Goal: Information Seeking & Learning: Learn about a topic

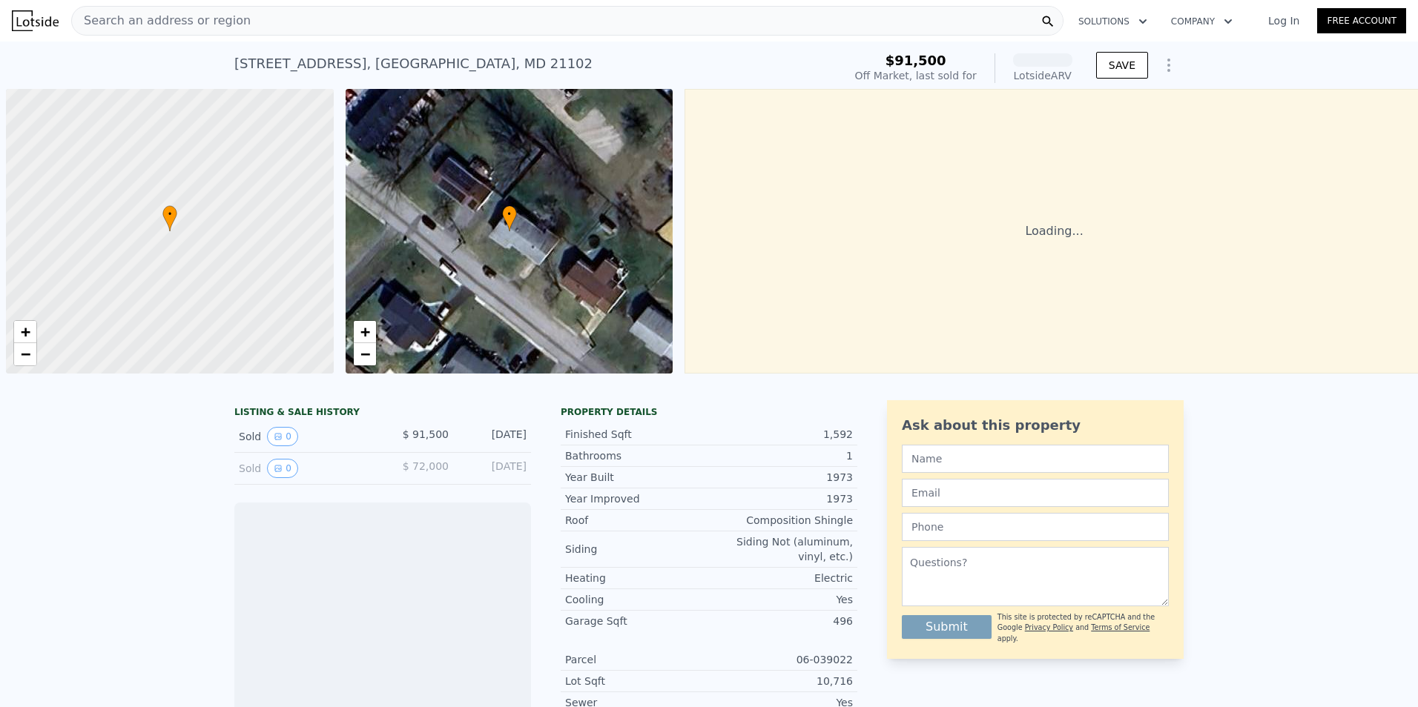
scroll to position [0, 6]
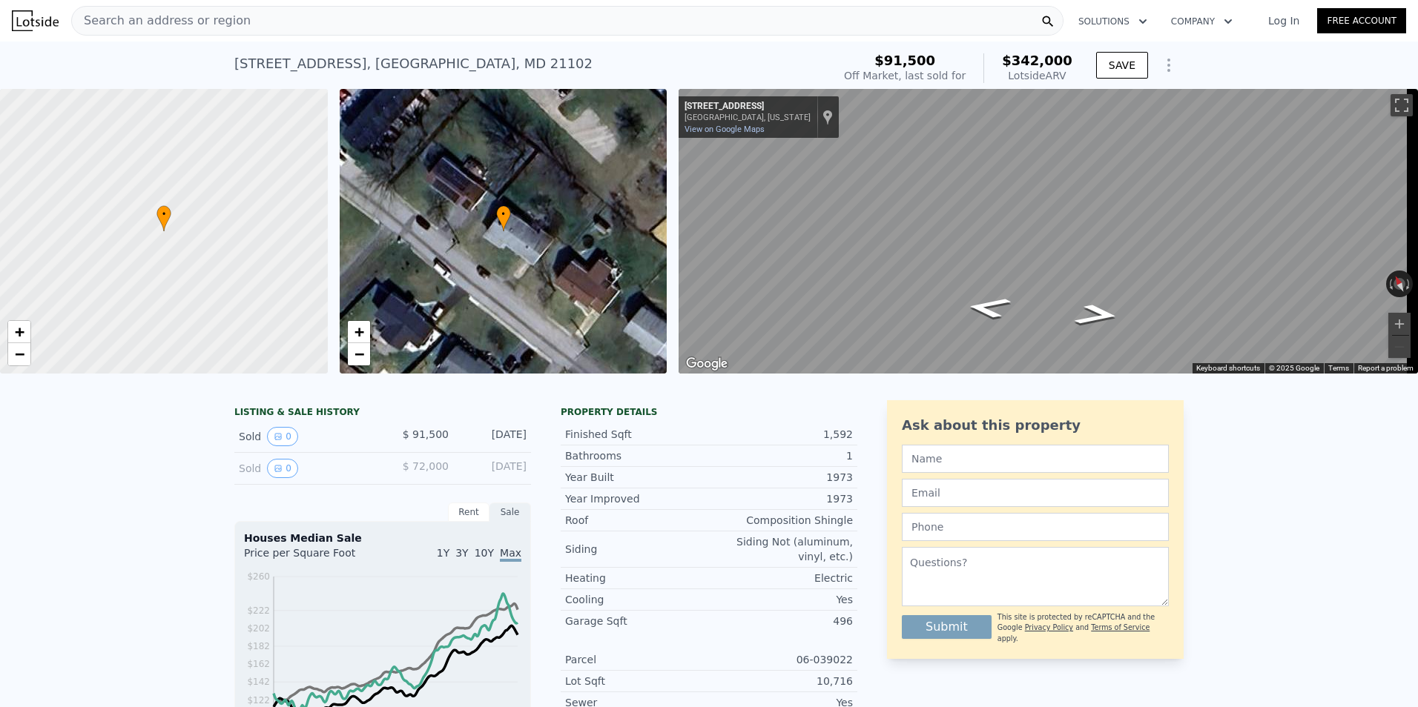
click at [211, 18] on span "Search an address or region" at bounding box center [161, 21] width 179 height 18
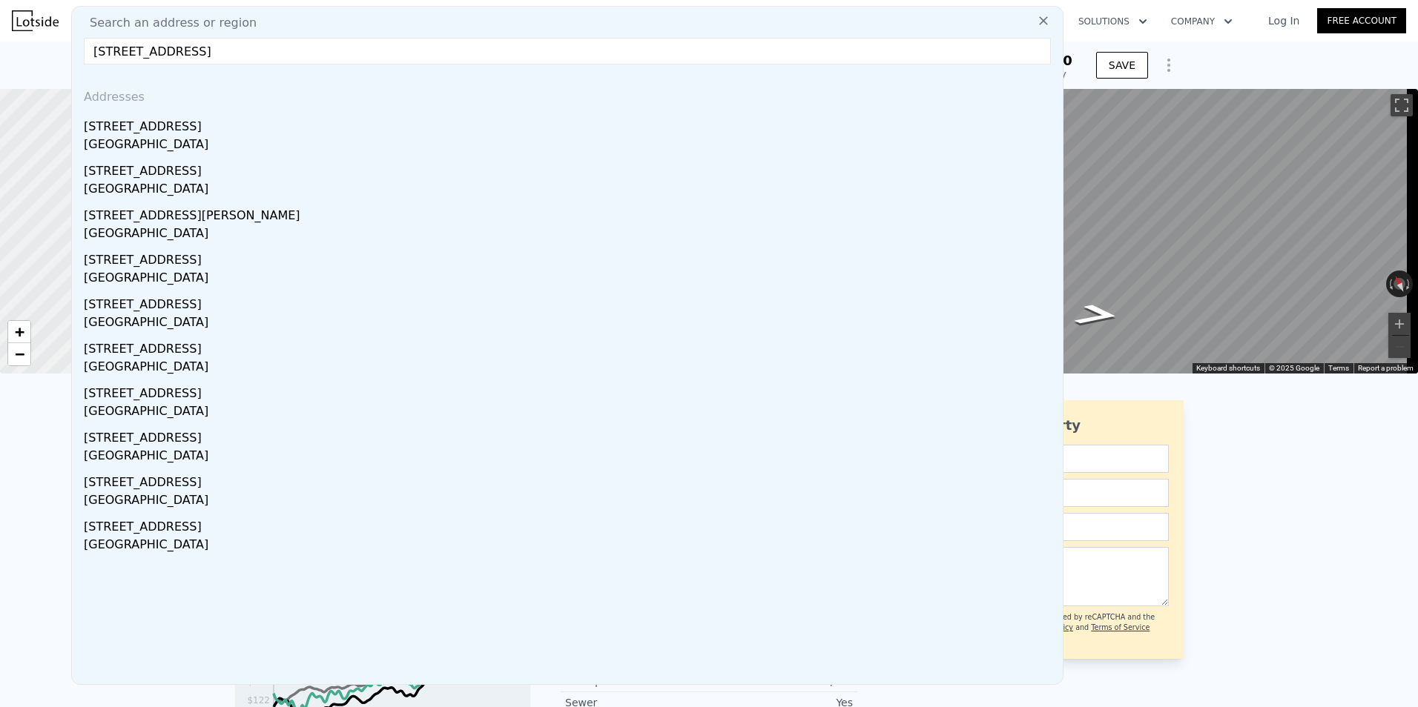
click at [117, 53] on input "[STREET_ADDRESS]" at bounding box center [567, 51] width 967 height 27
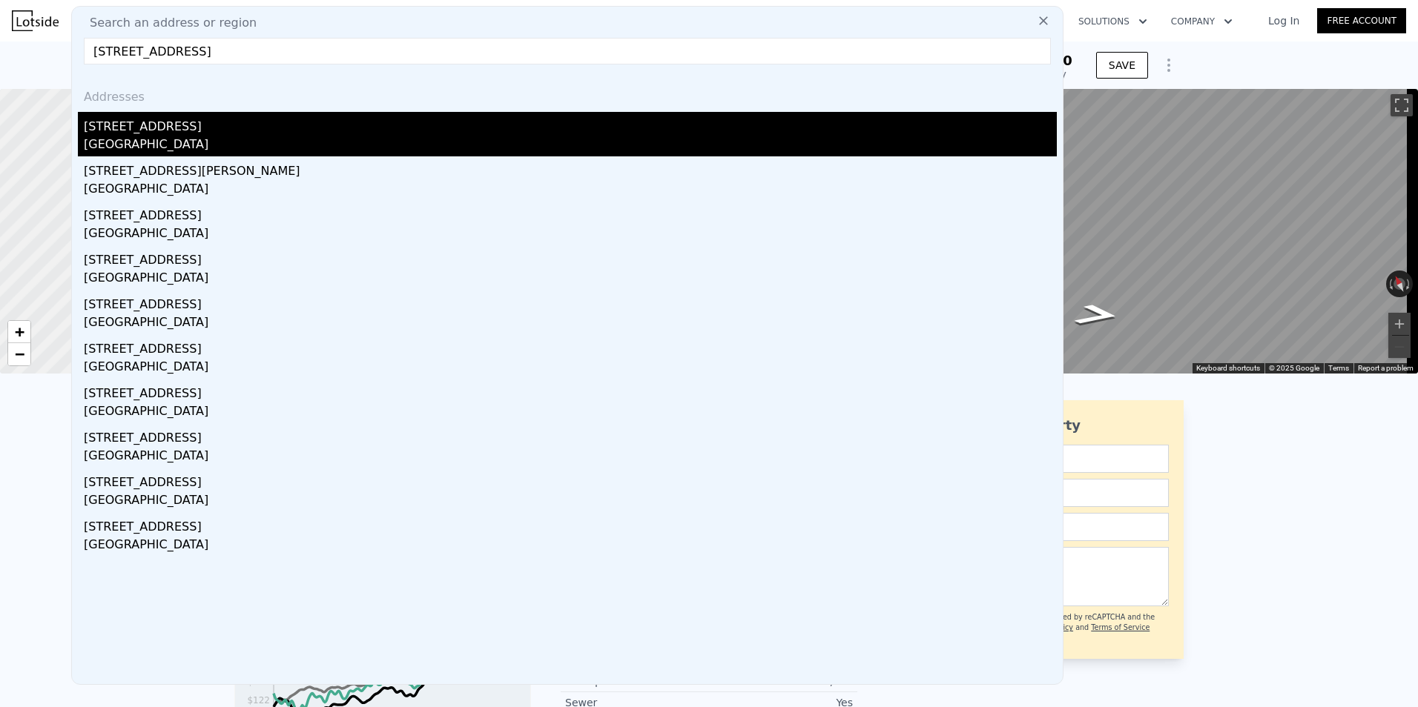
type input "[STREET_ADDRESS]"
click at [223, 136] on div "[GEOGRAPHIC_DATA]" at bounding box center [570, 146] width 973 height 21
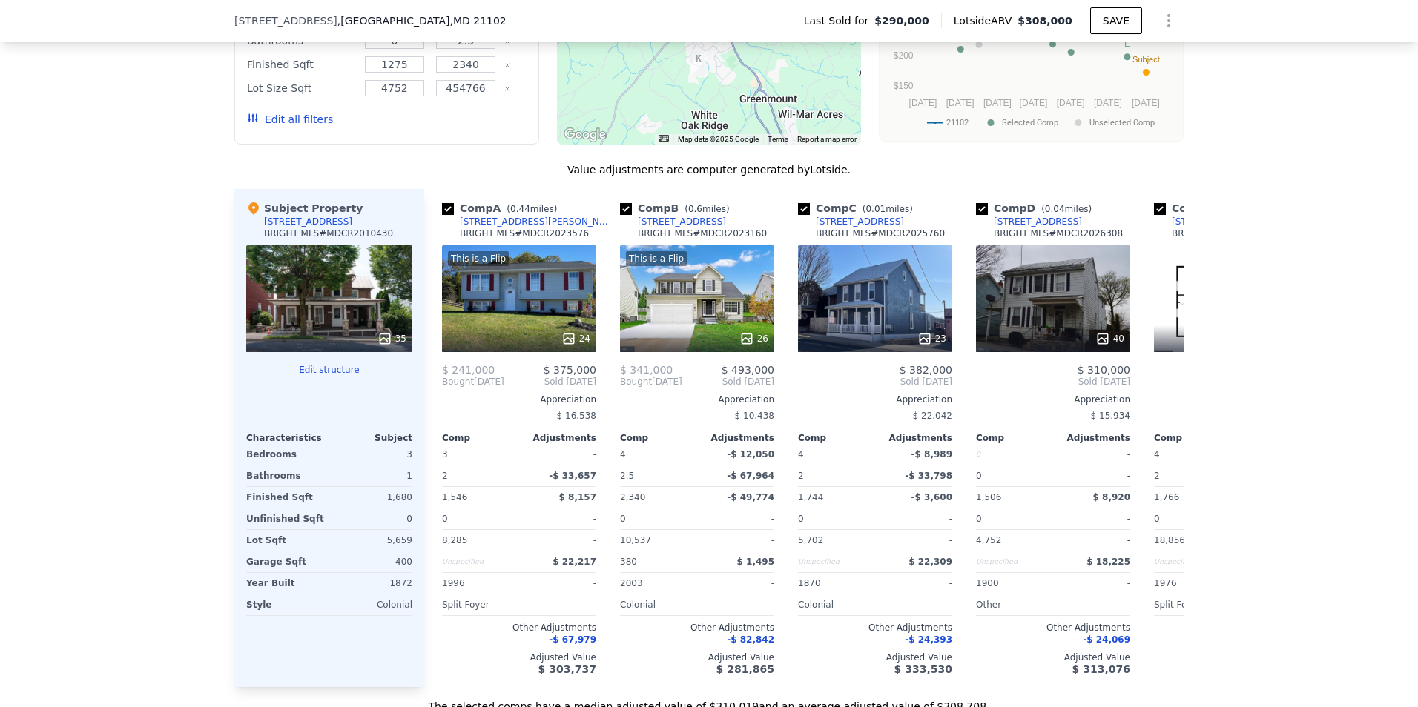
scroll to position [1478, 0]
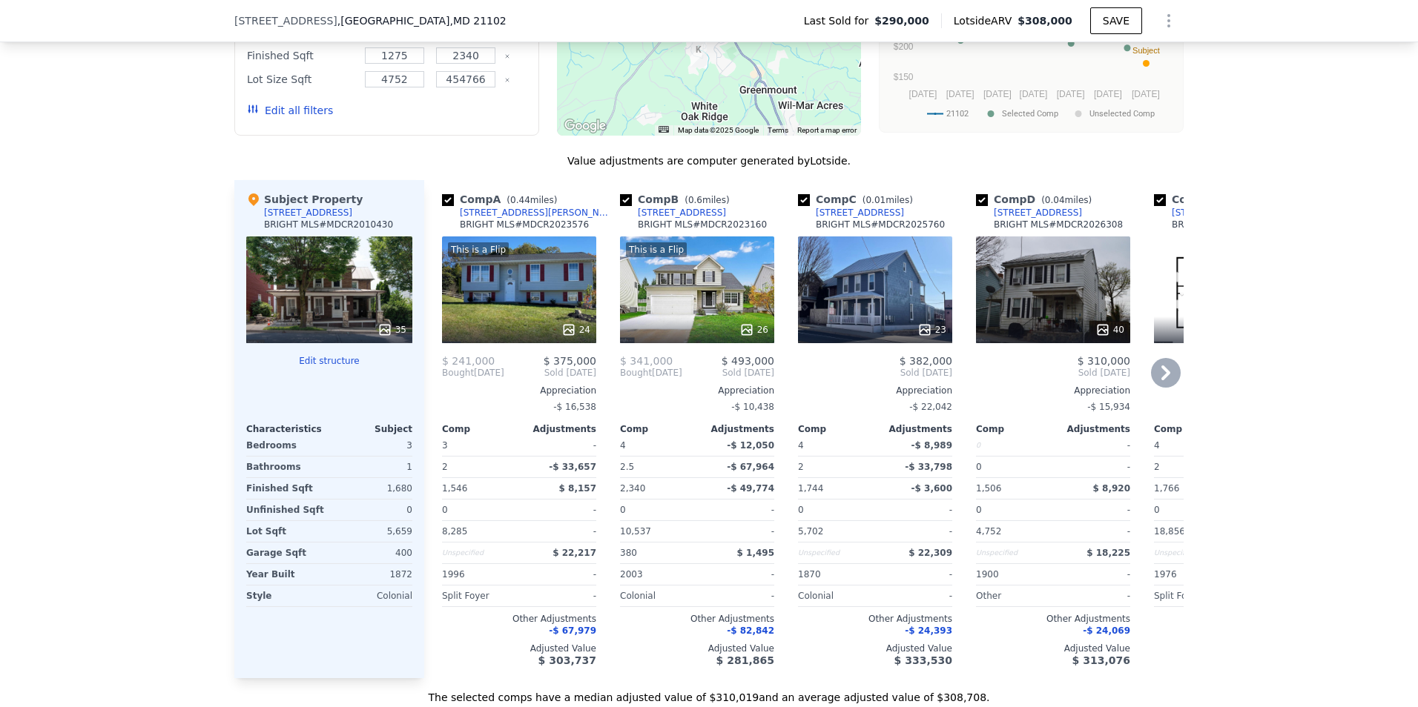
click at [888, 300] on div "23" at bounding box center [875, 290] width 154 height 107
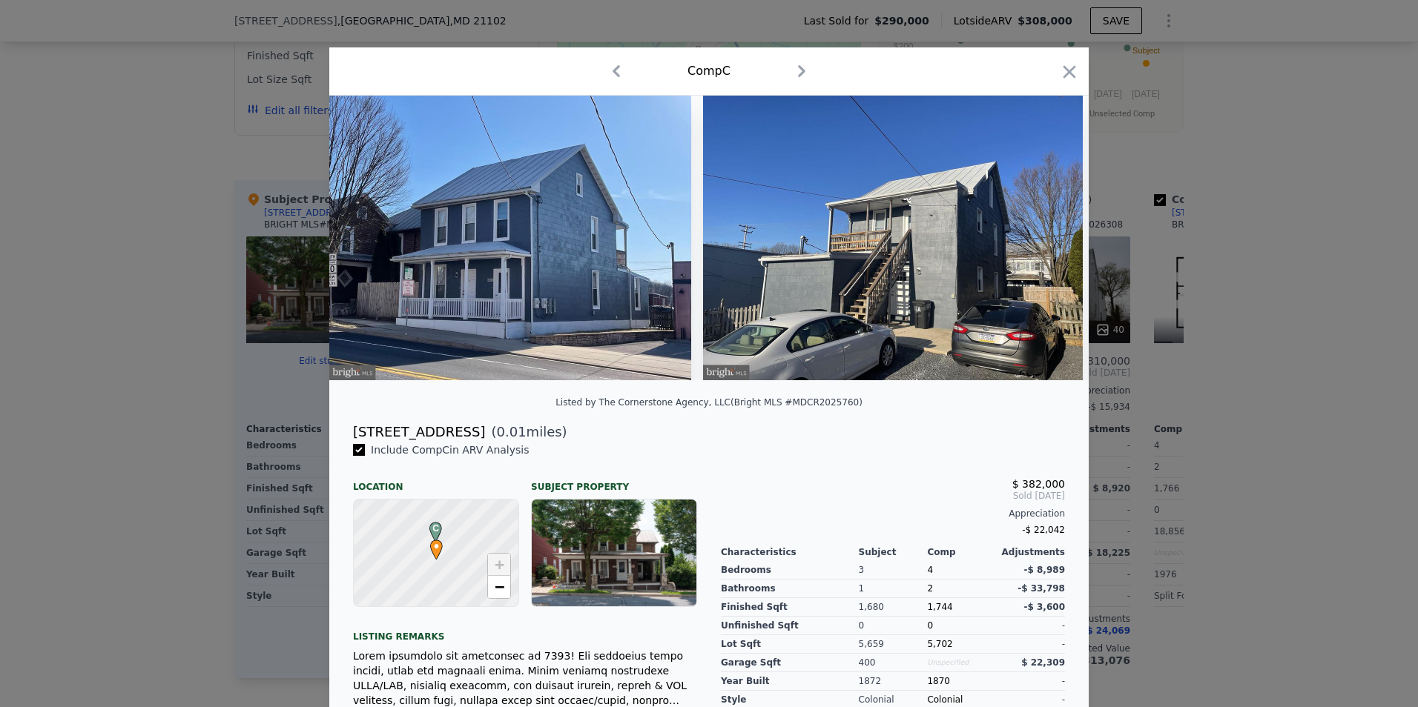
click at [523, 286] on img at bounding box center [510, 238] width 362 height 285
click at [1060, 249] on img at bounding box center [893, 238] width 380 height 285
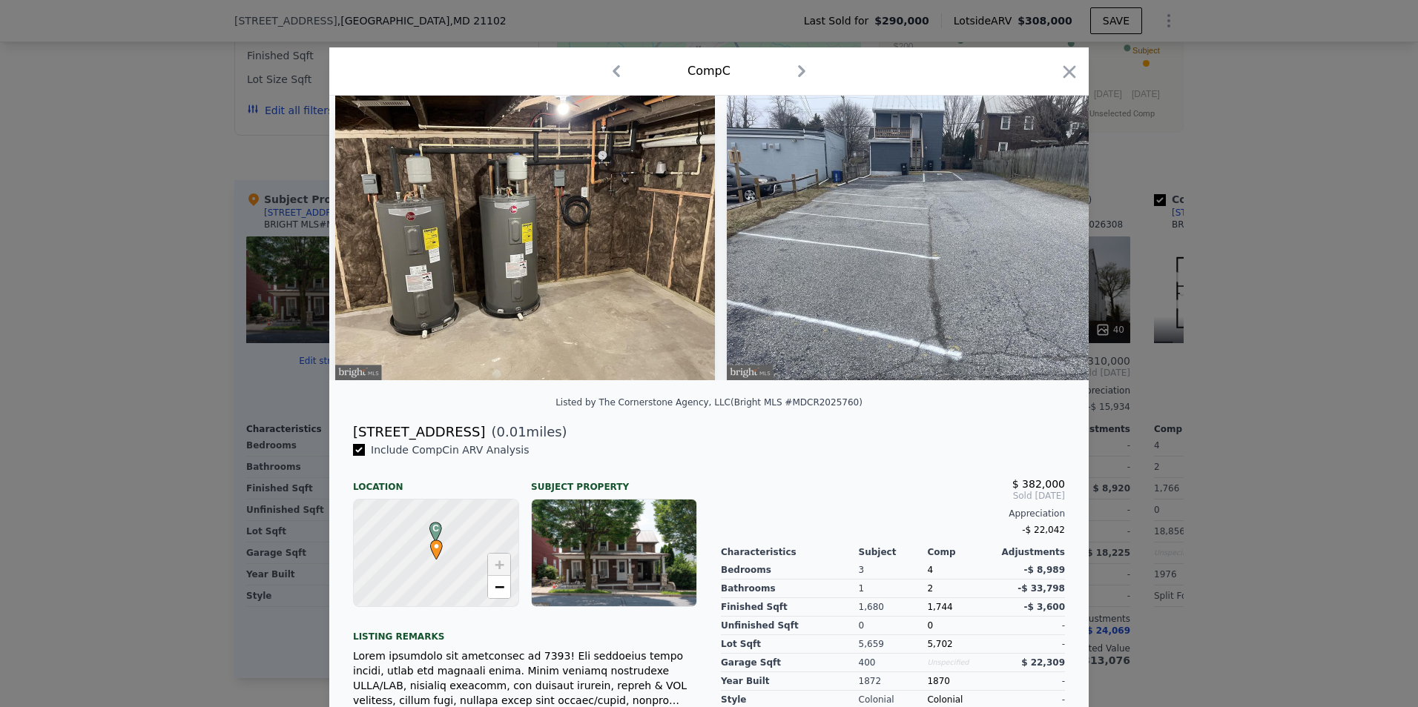
scroll to position [0, 6555]
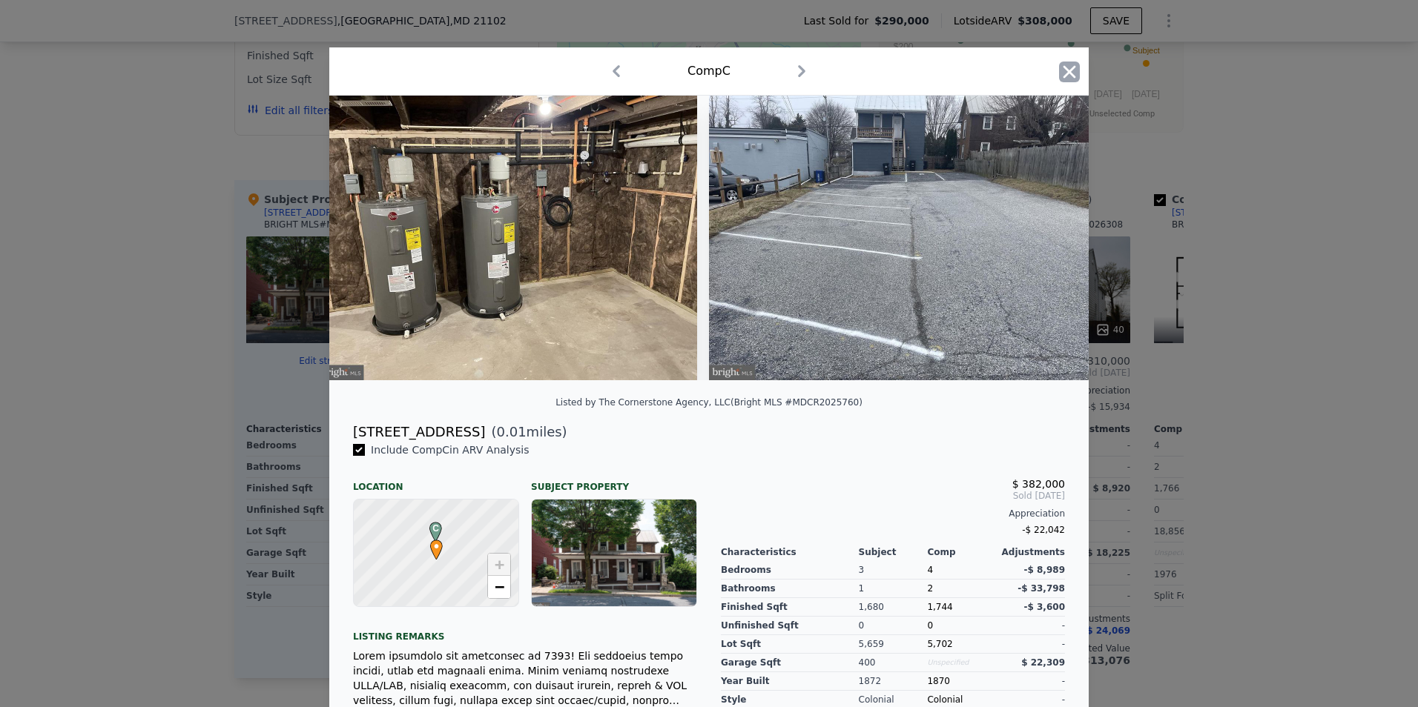
click at [1066, 73] on icon "button" at bounding box center [1069, 71] width 13 height 13
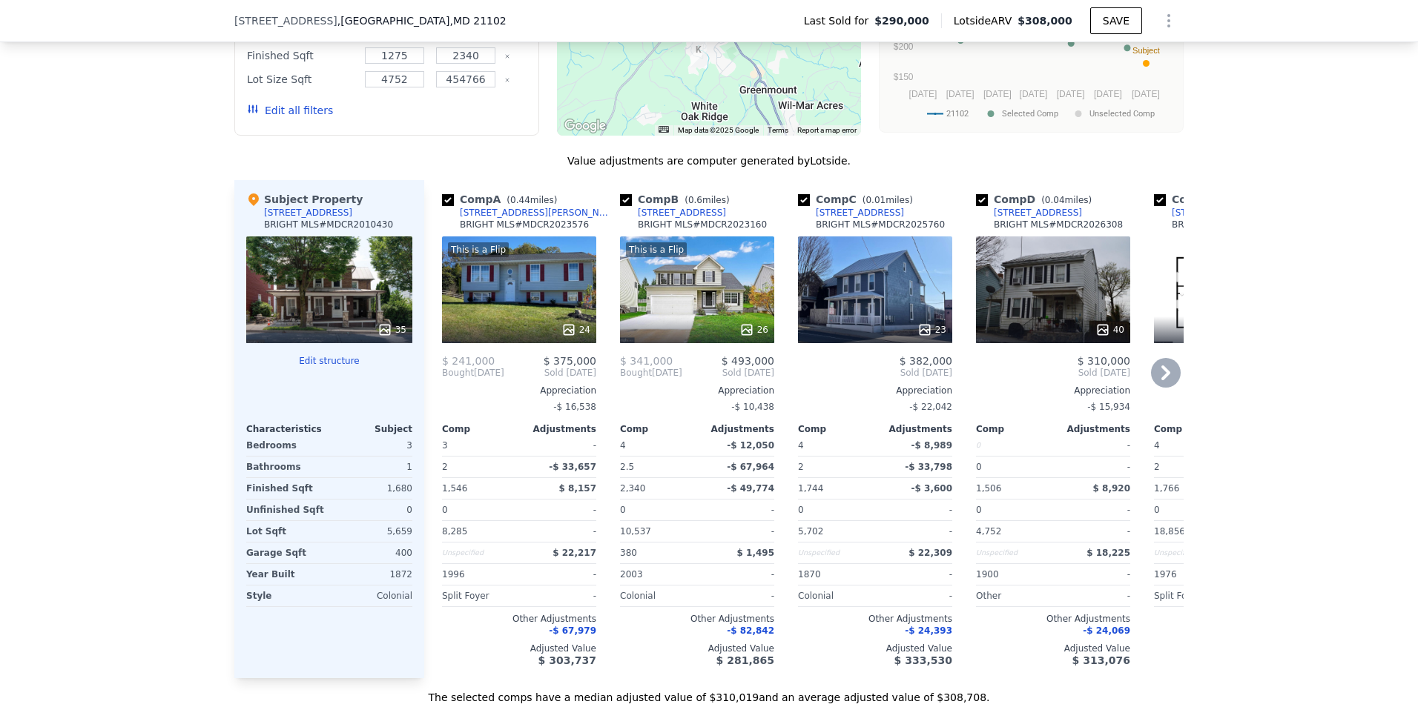
click at [1157, 388] on icon at bounding box center [1166, 373] width 30 height 30
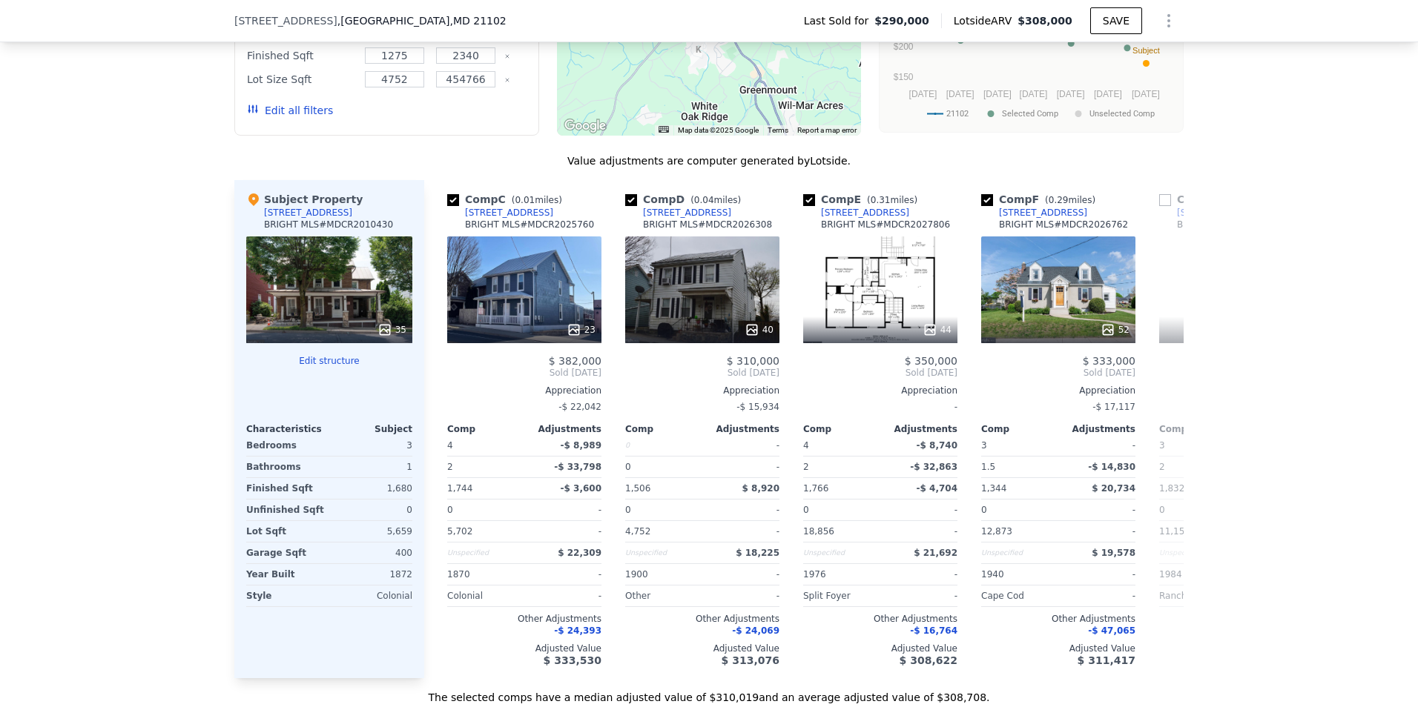
scroll to position [0, 356]
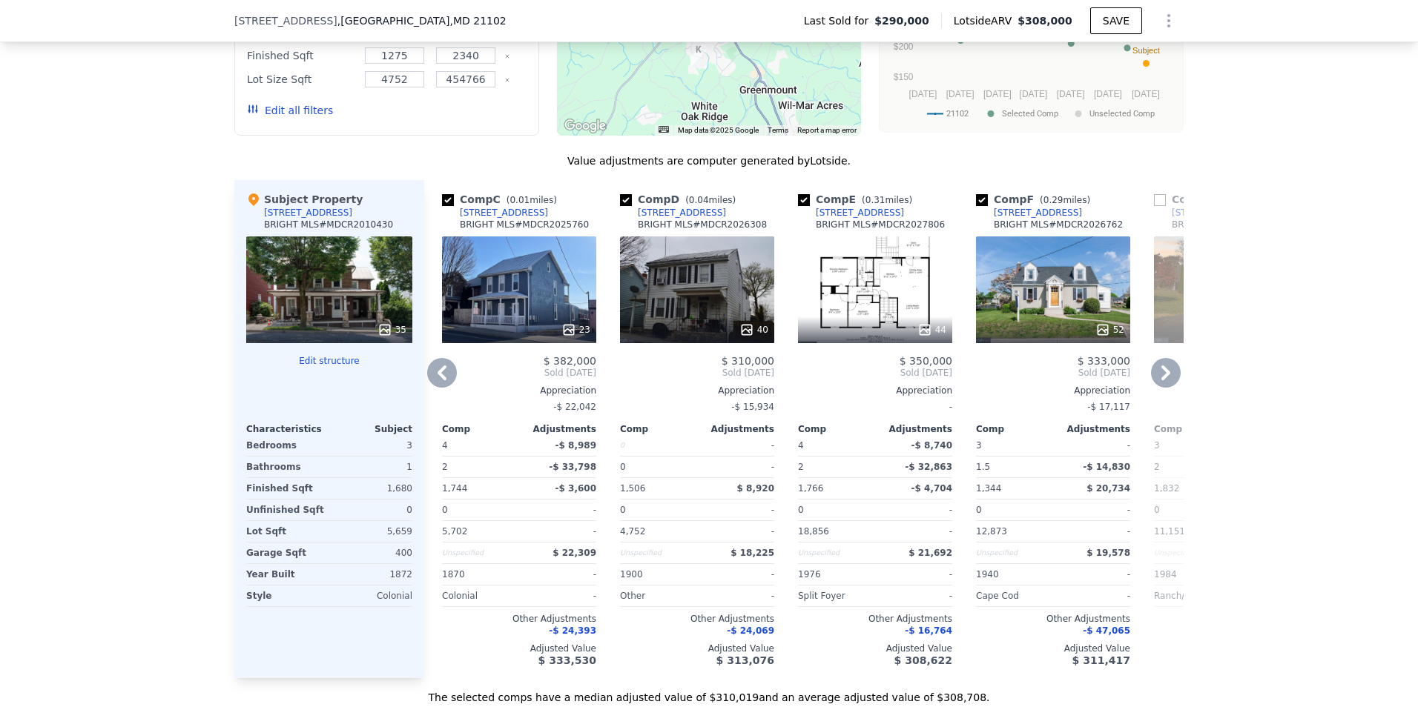
click at [1156, 388] on icon at bounding box center [1166, 373] width 30 height 30
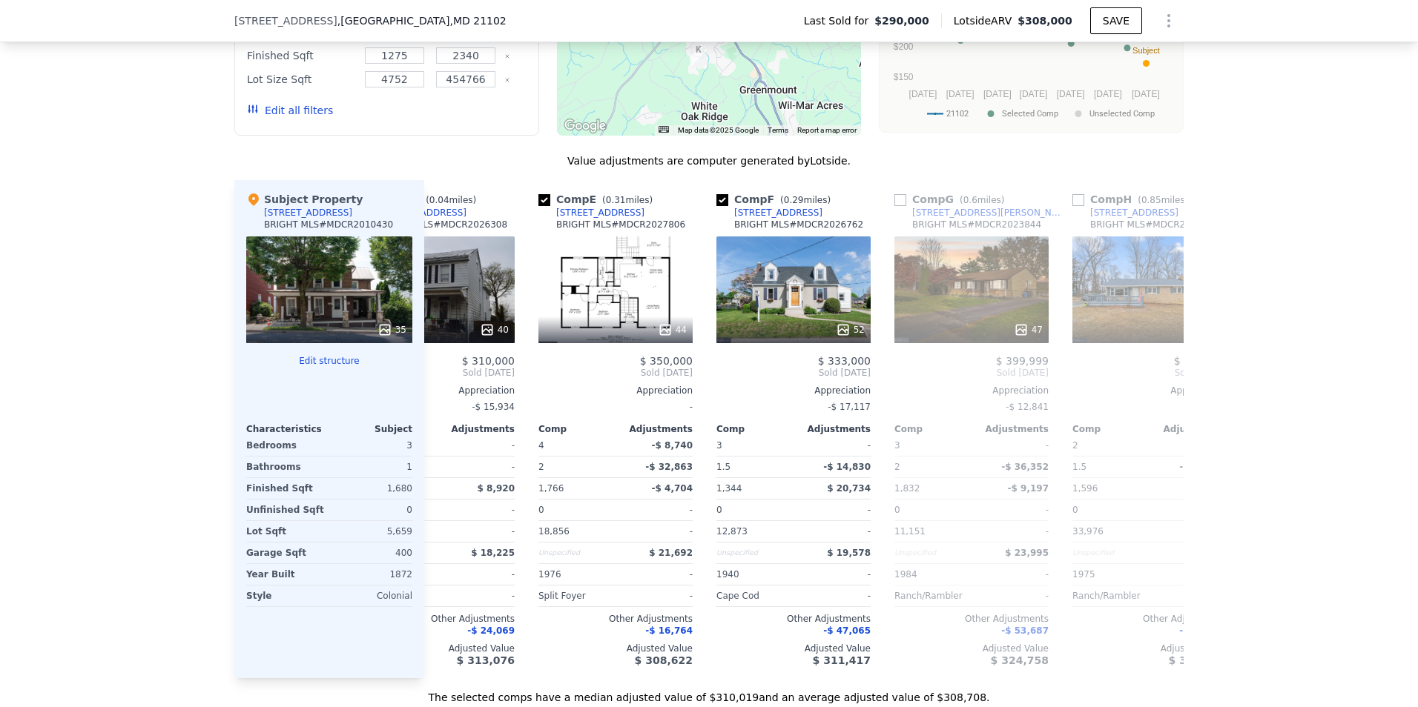
scroll to position [0, 712]
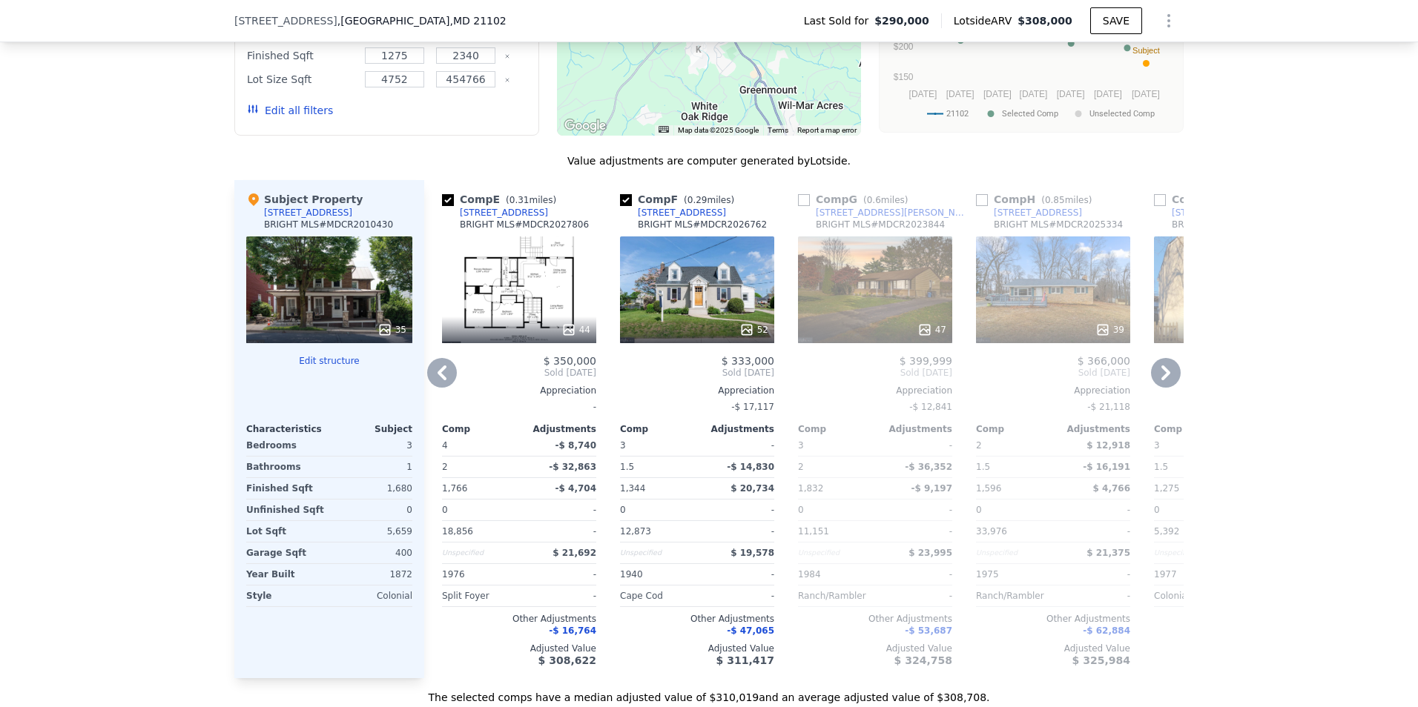
click at [445, 386] on icon at bounding box center [442, 373] width 30 height 30
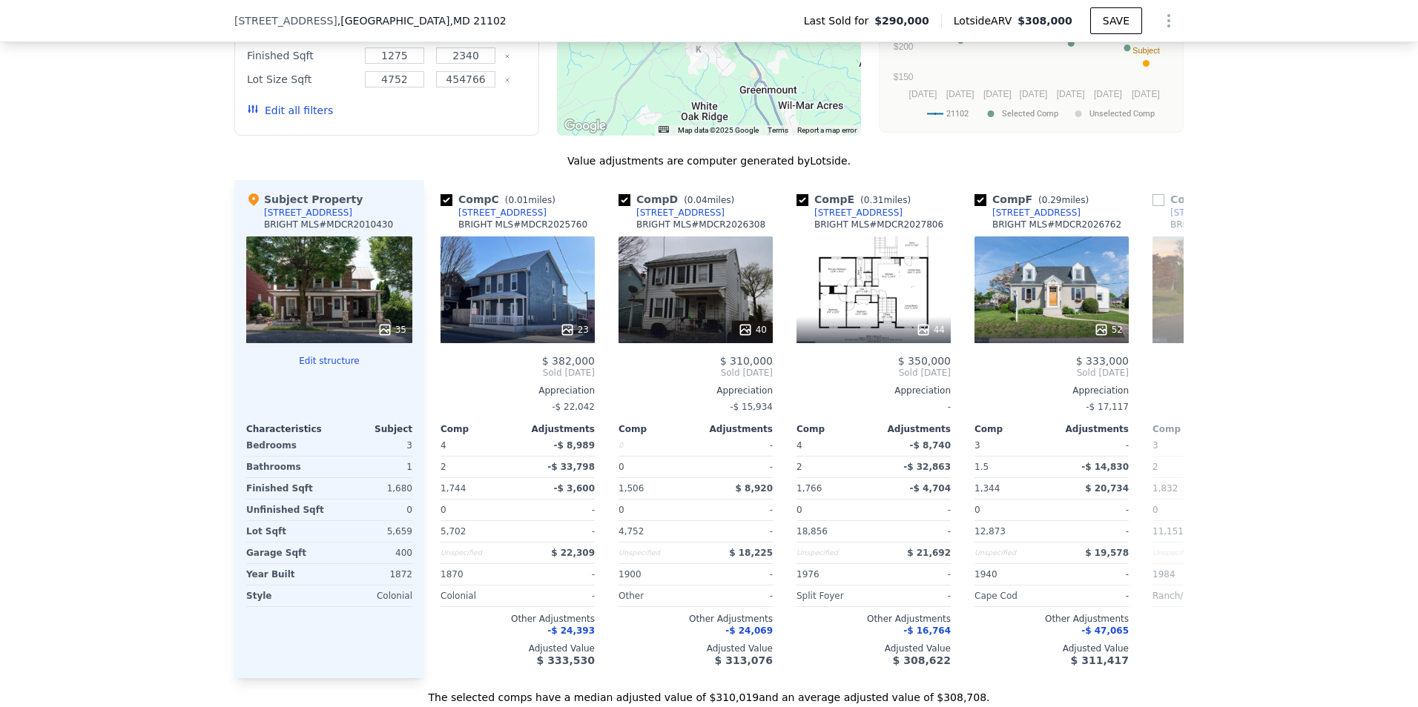
scroll to position [0, 356]
click at [710, 291] on div "40" at bounding box center [697, 290] width 154 height 107
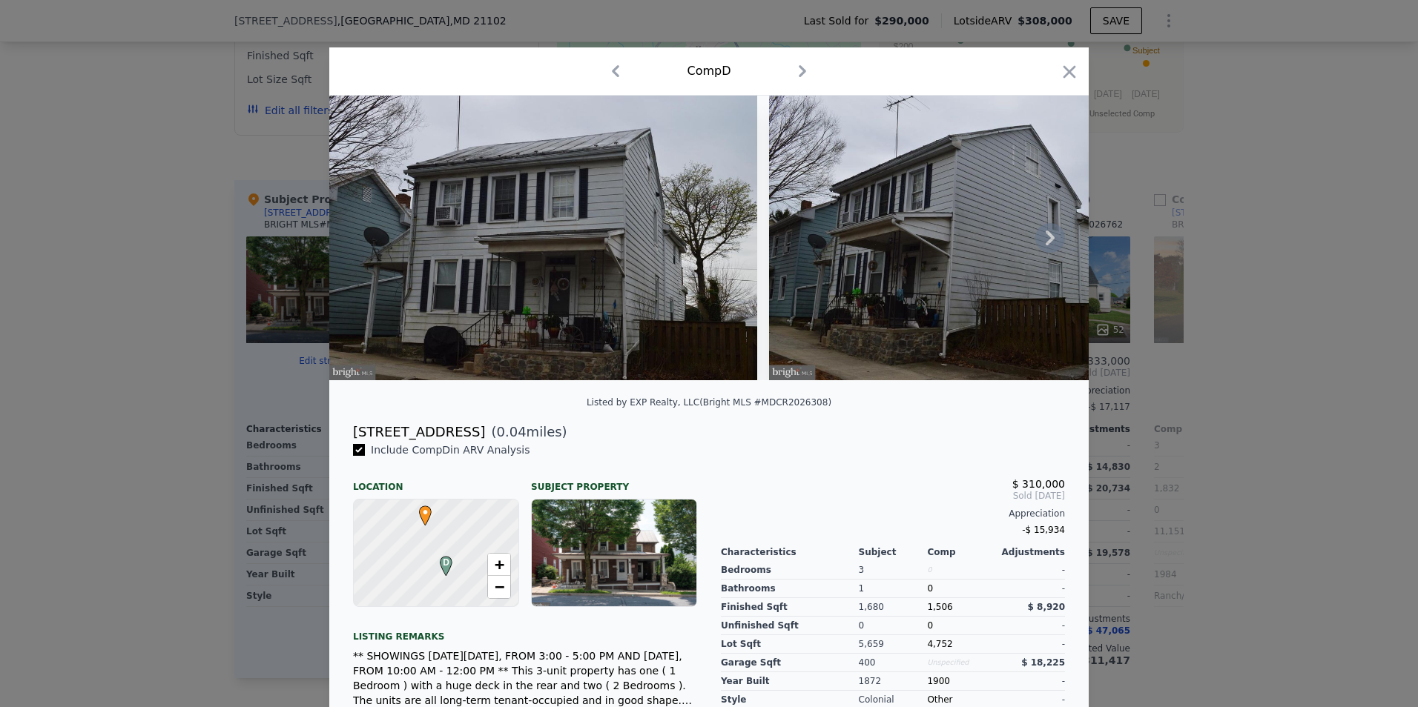
drag, startPoint x: 1034, startPoint y: 253, endPoint x: 1041, endPoint y: 250, distance: 8.0
click at [1035, 252] on icon at bounding box center [1050, 238] width 30 height 30
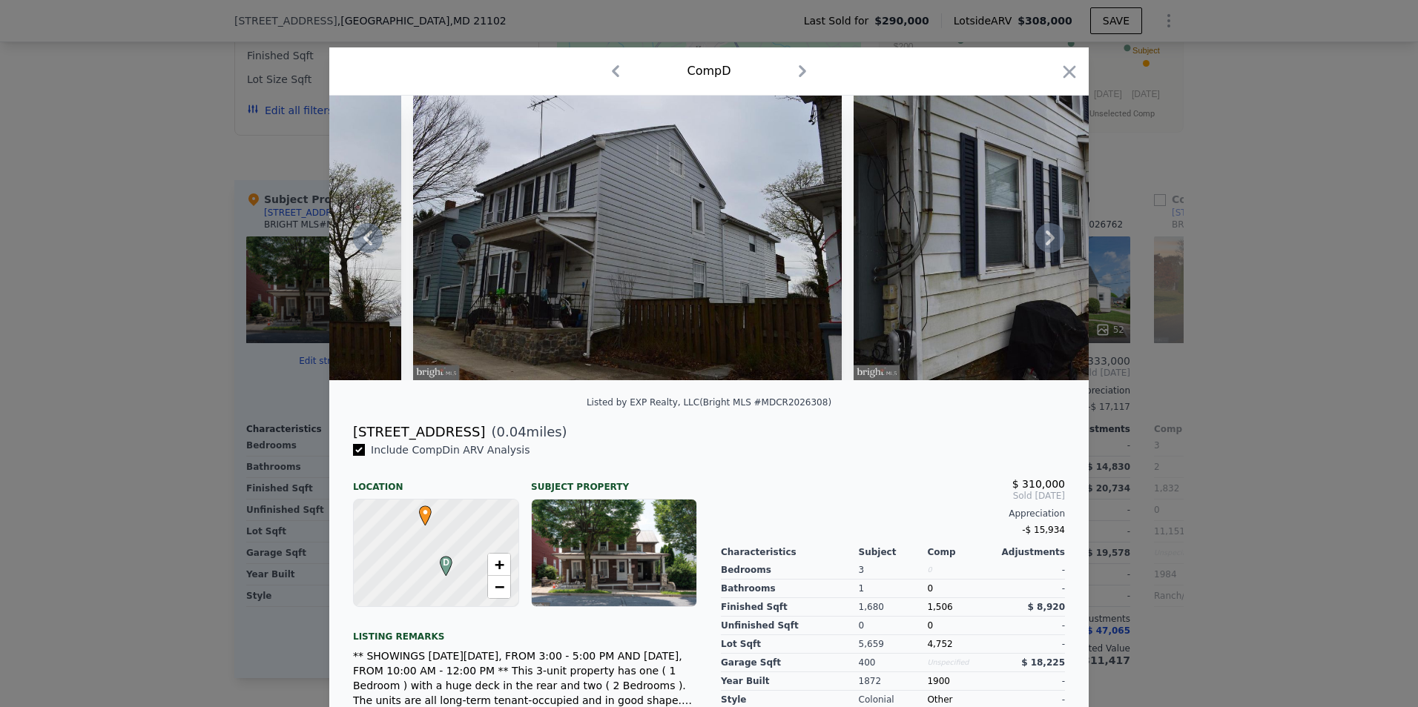
click at [1045, 245] on icon at bounding box center [1049, 238] width 9 height 15
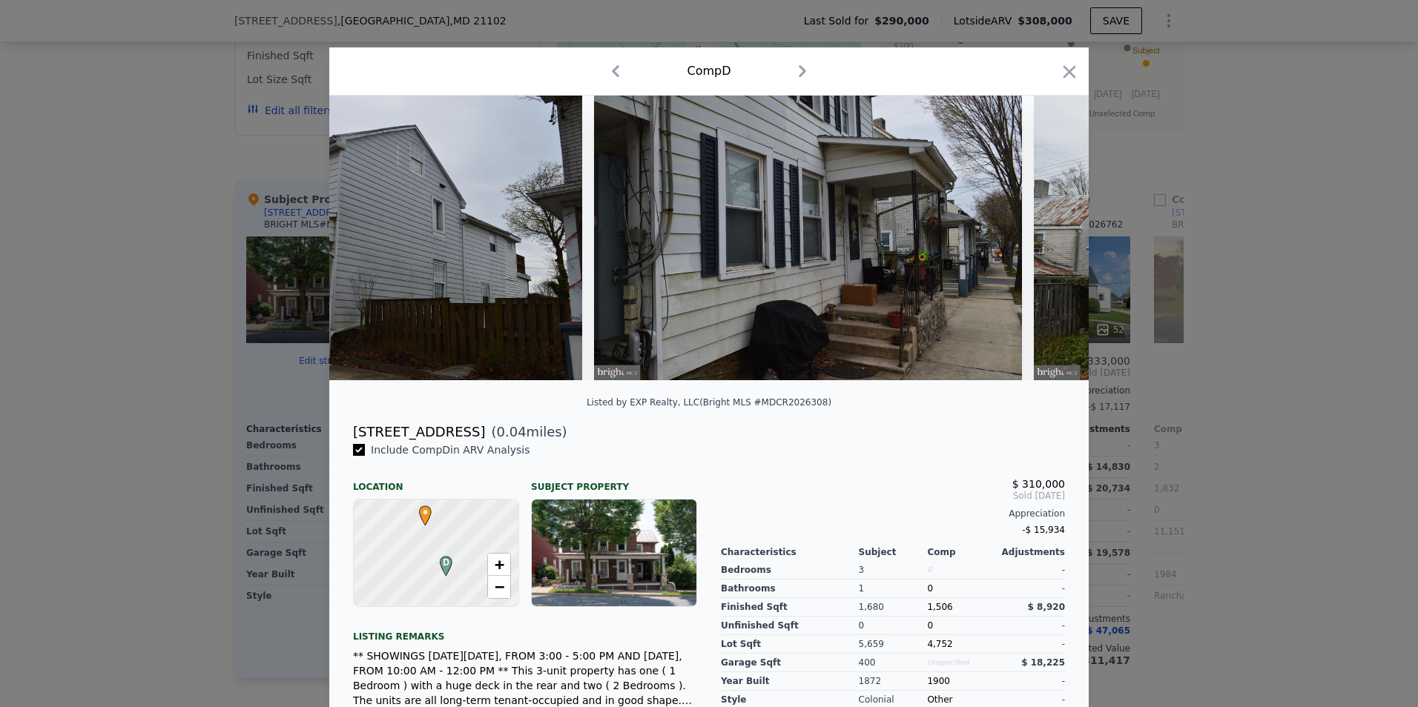
scroll to position [0, 712]
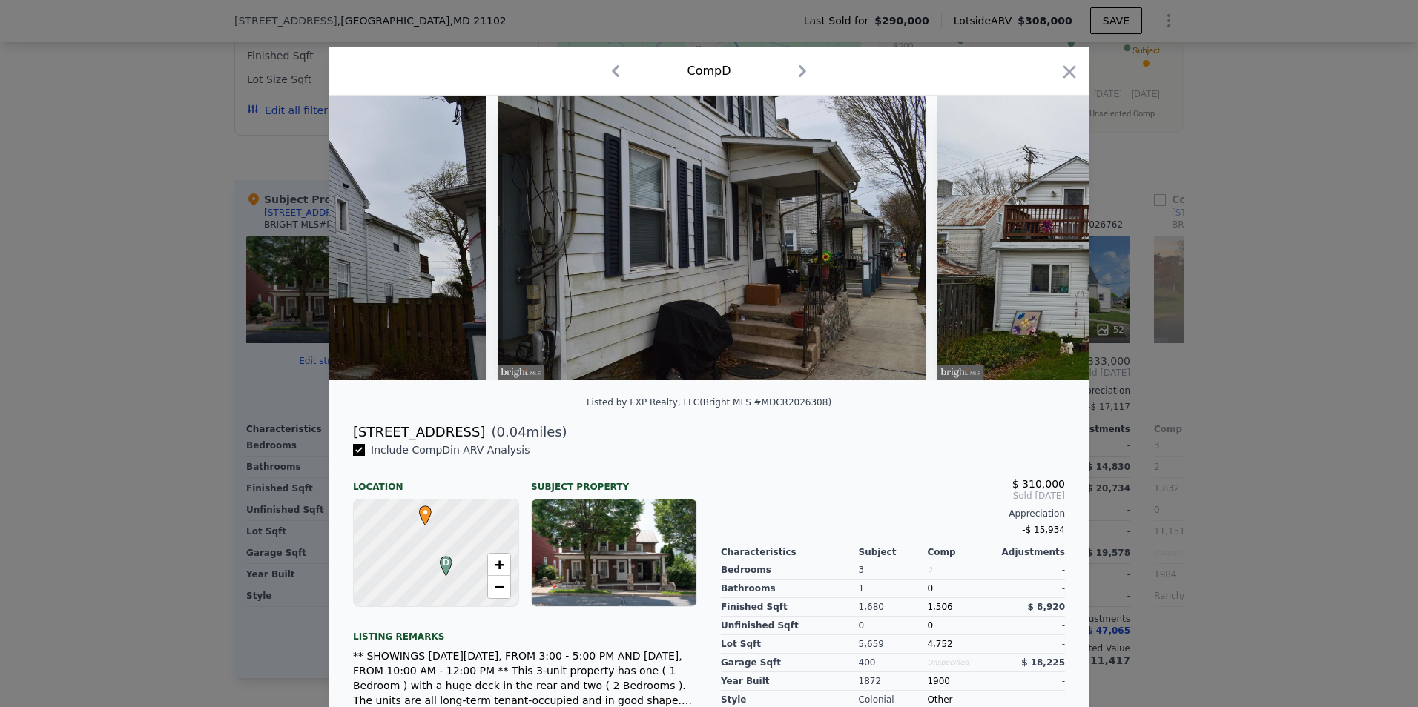
click at [1042, 250] on div at bounding box center [708, 238] width 759 height 285
click at [1060, 65] on icon "button" at bounding box center [1069, 72] width 21 height 21
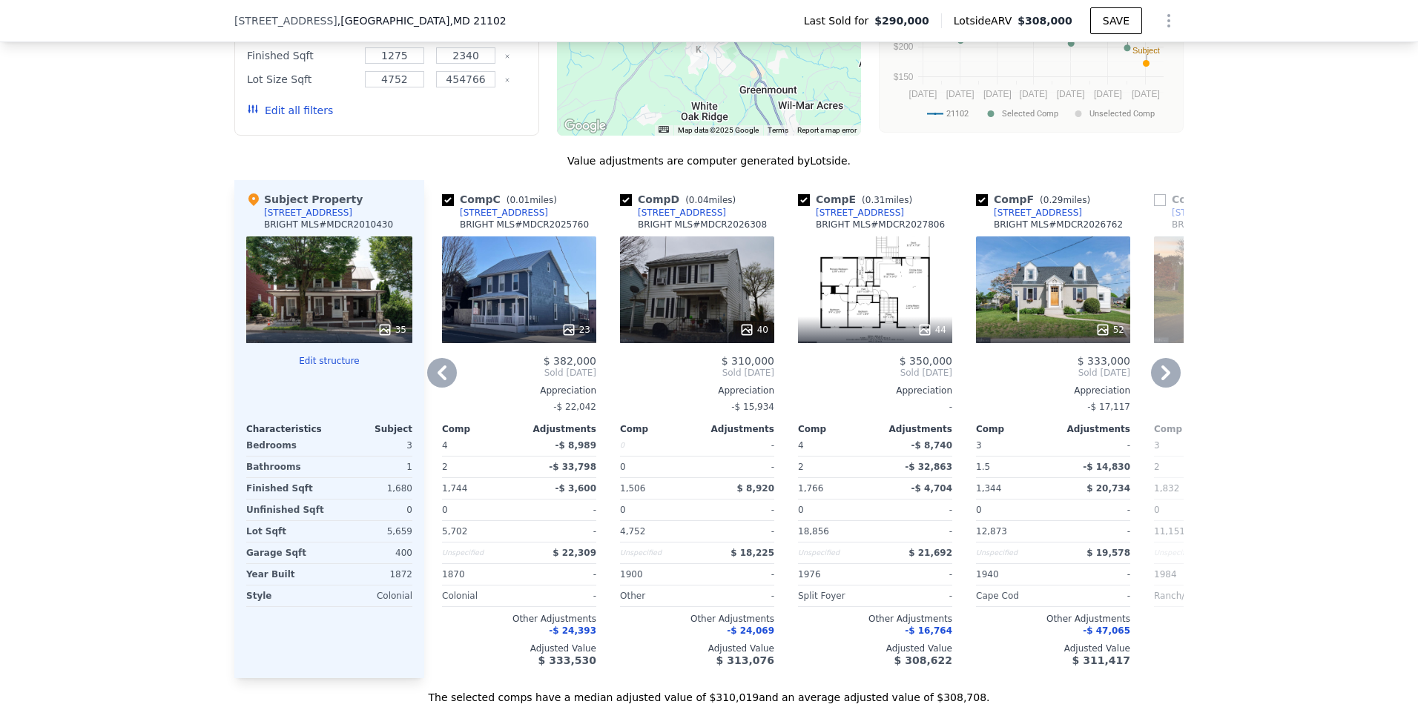
click at [1155, 377] on icon at bounding box center [1166, 373] width 30 height 30
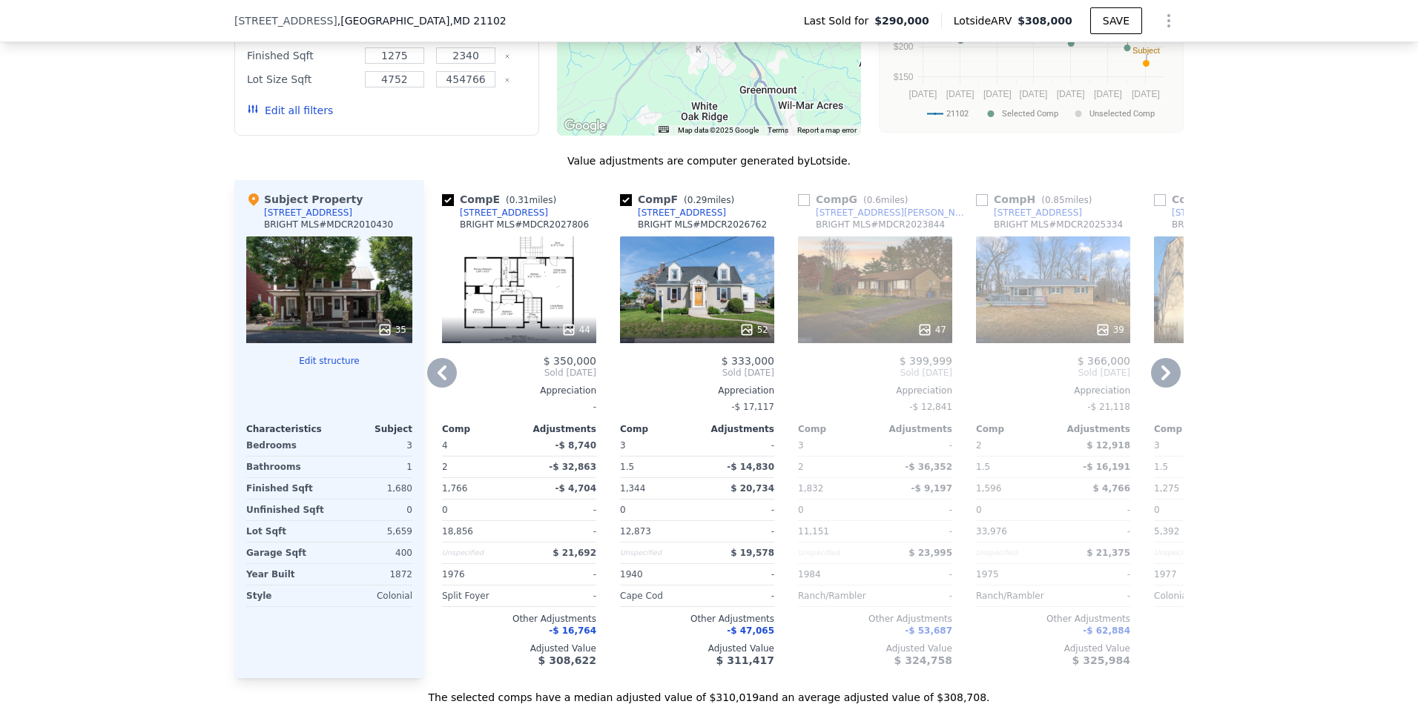
click at [1155, 377] on icon at bounding box center [1166, 373] width 30 height 30
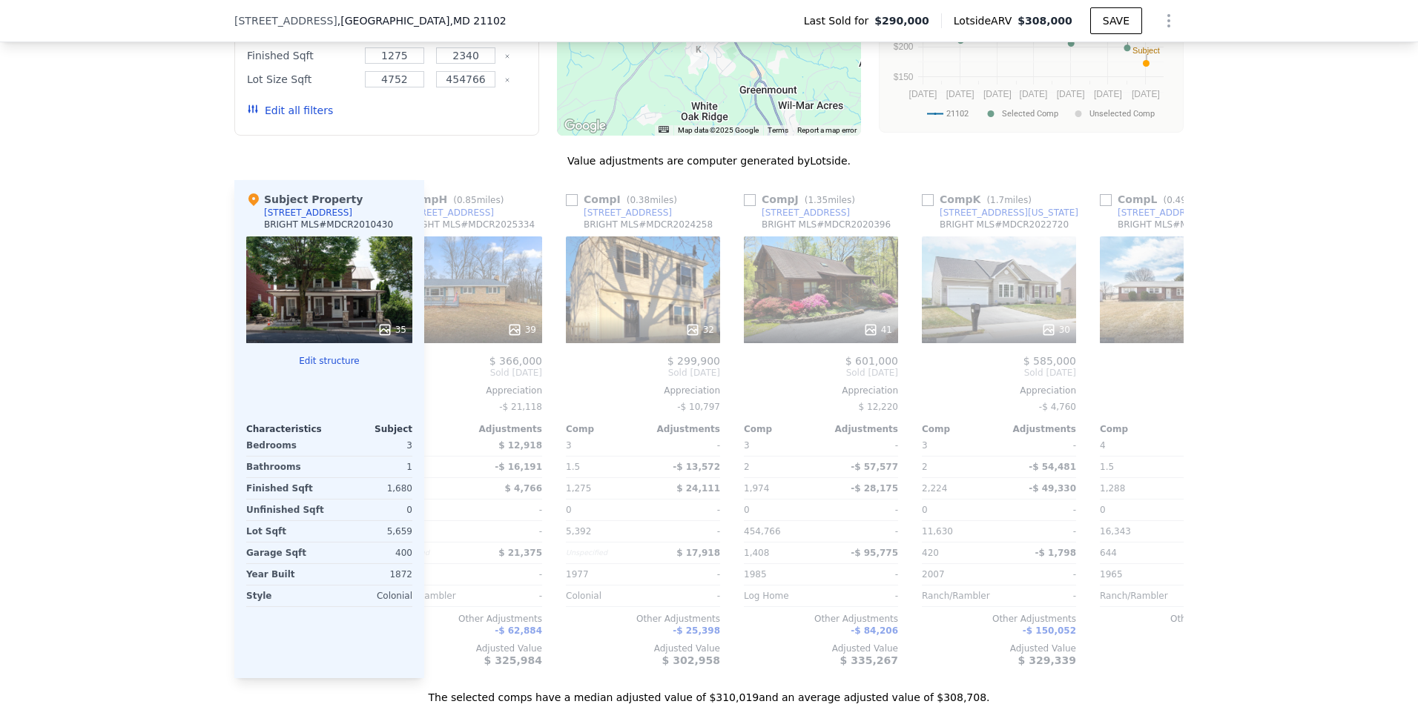
scroll to position [0, 1412]
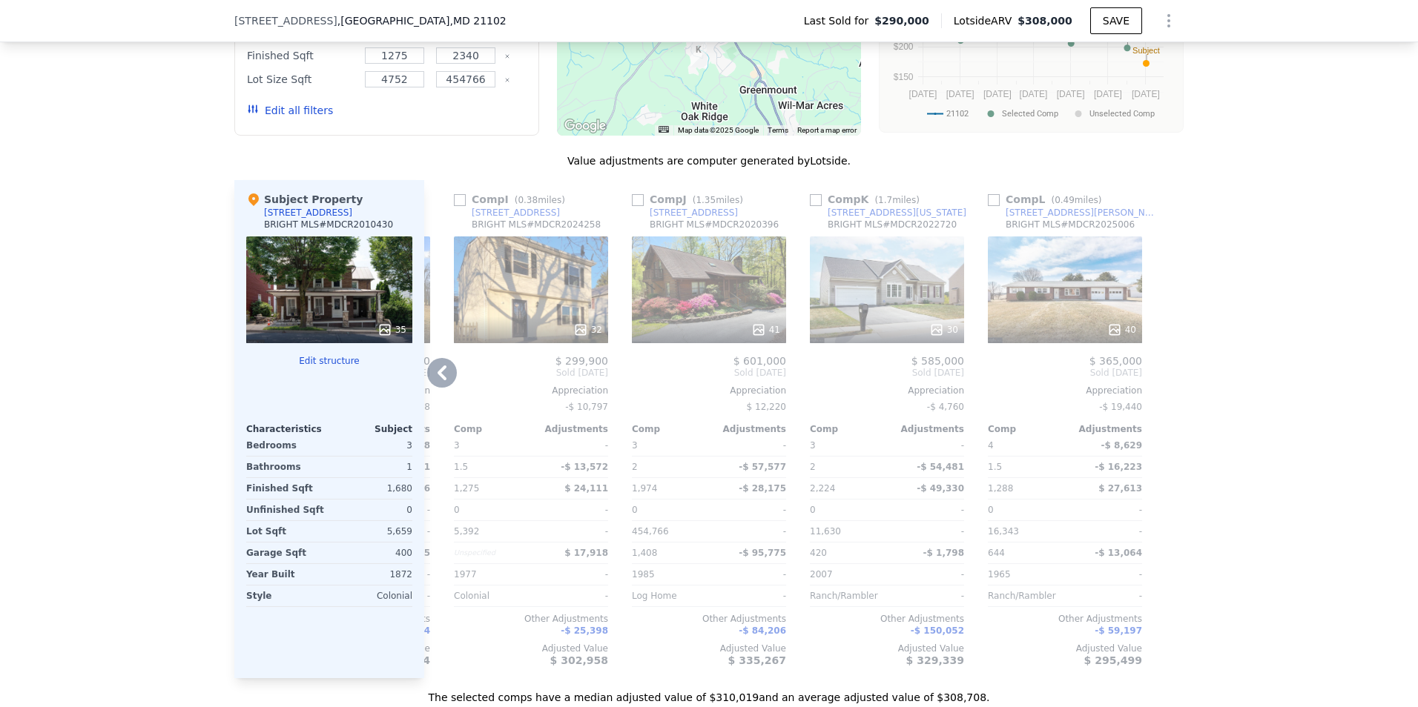
click at [1160, 377] on div at bounding box center [1172, 429] width 24 height 498
click at [445, 387] on icon at bounding box center [442, 373] width 30 height 30
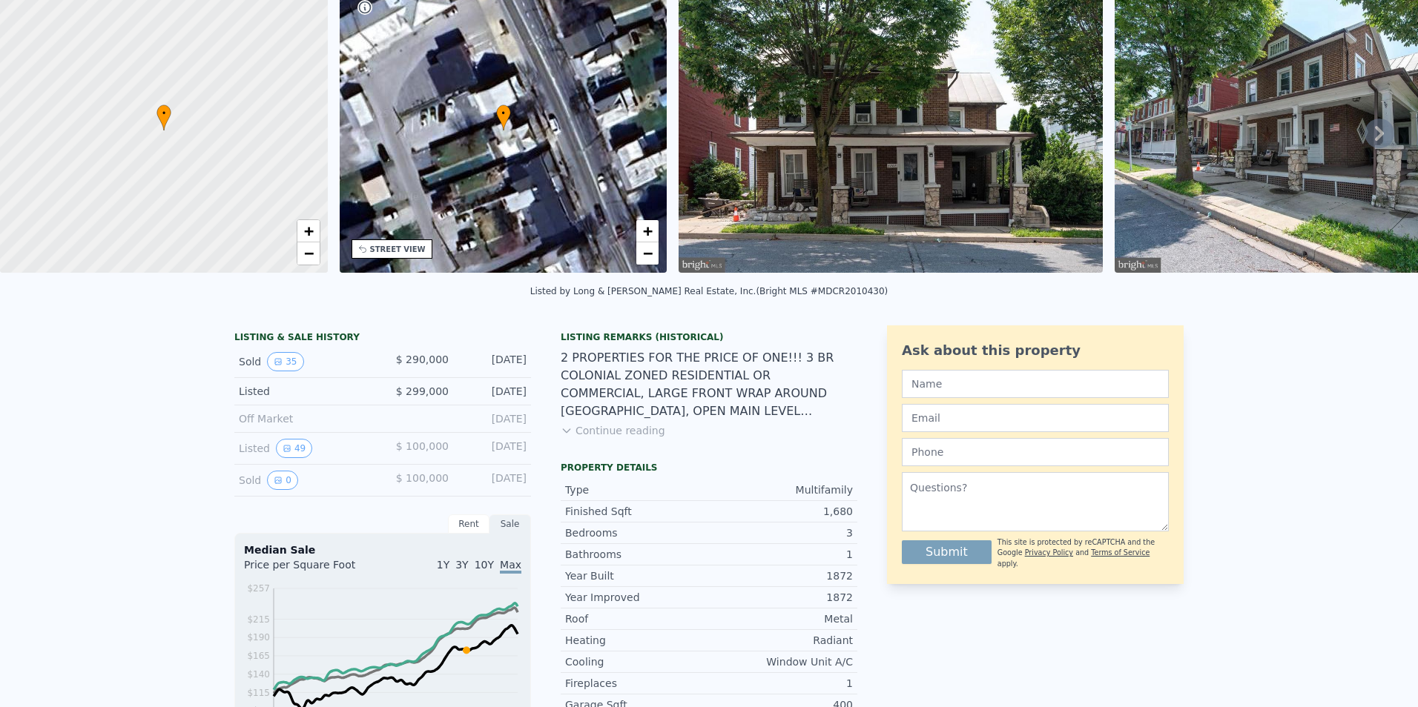
scroll to position [0, 0]
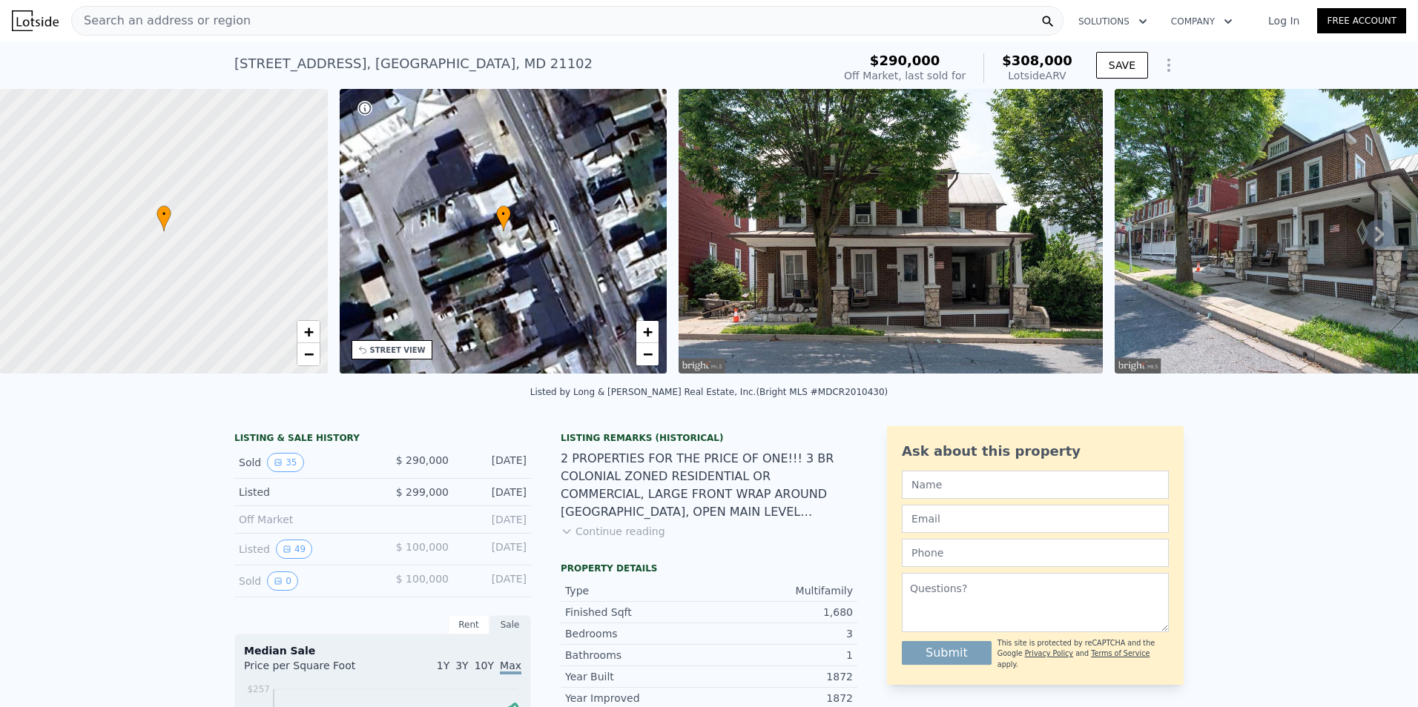
click at [507, 298] on div "• + −" at bounding box center [504, 231] width 328 height 285
click at [658, 333] on link "+" at bounding box center [647, 332] width 22 height 22
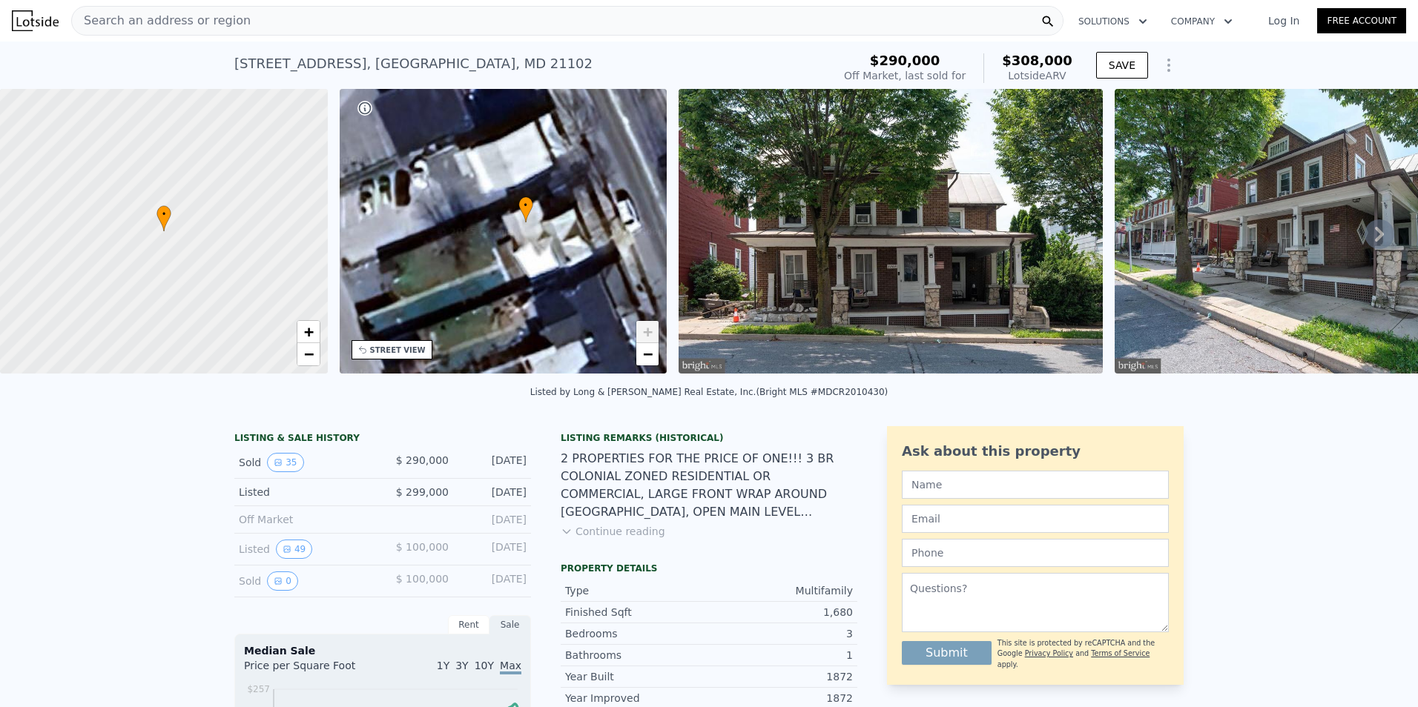
drag, startPoint x: 548, startPoint y: 306, endPoint x: 570, endPoint y: 297, distance: 24.0
click at [570, 297] on div "• + −" at bounding box center [504, 231] width 328 height 285
click at [1368, 231] on icon at bounding box center [1379, 234] width 30 height 30
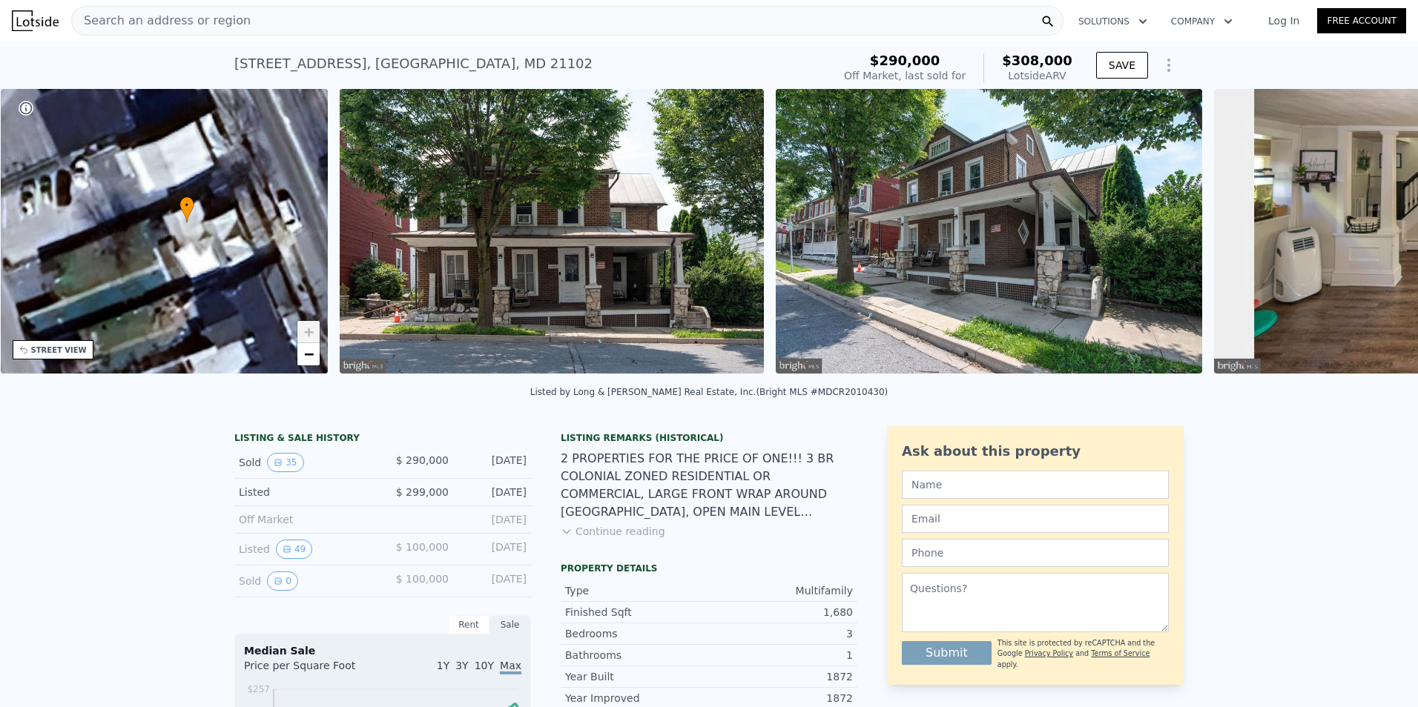
scroll to position [0, 346]
click at [1368, 231] on icon at bounding box center [1379, 234] width 30 height 30
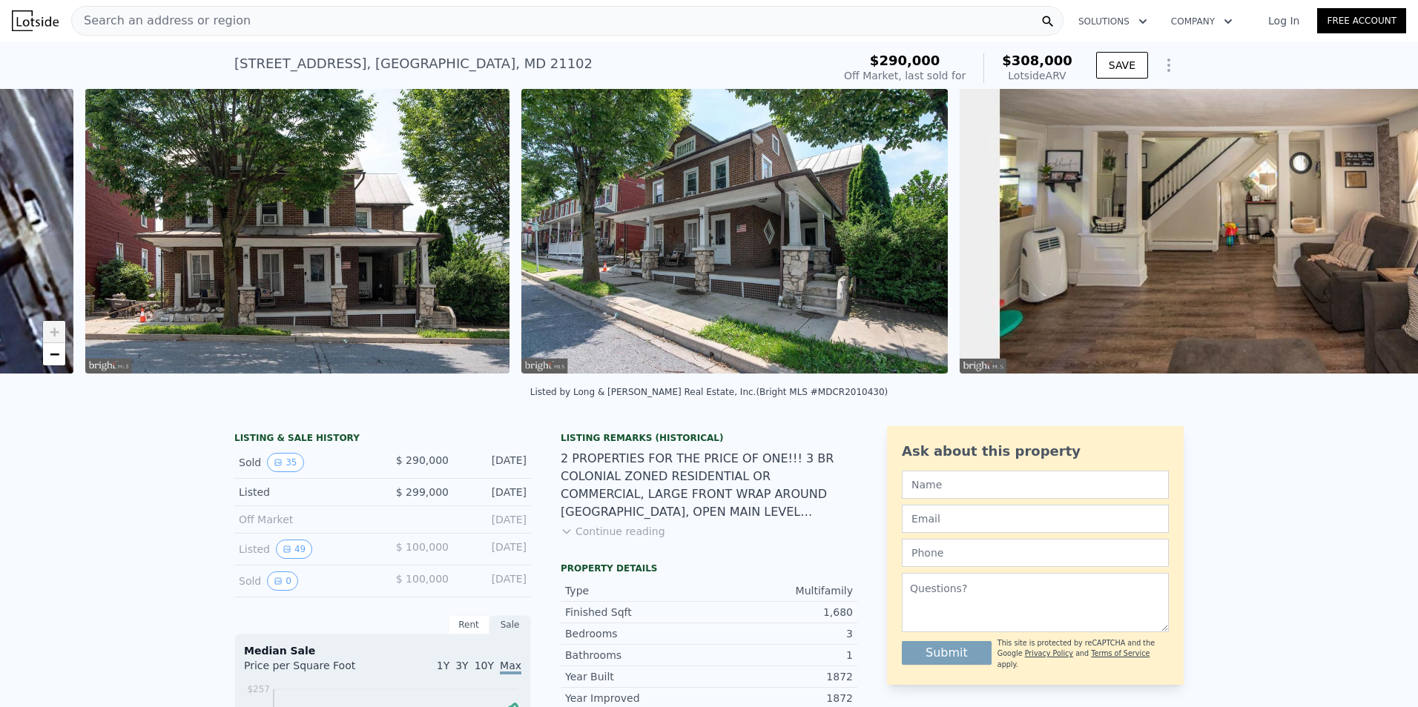
scroll to position [0, 678]
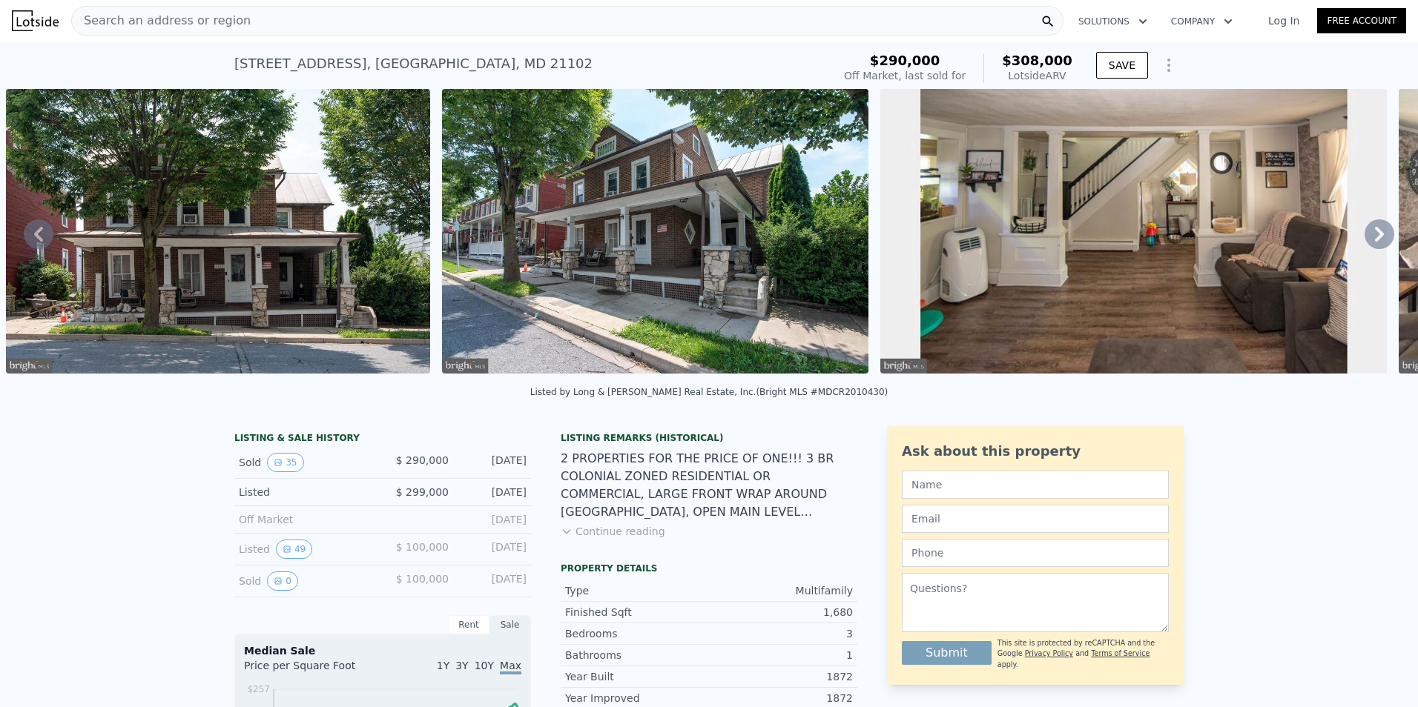
click at [1368, 239] on icon at bounding box center [1379, 234] width 30 height 30
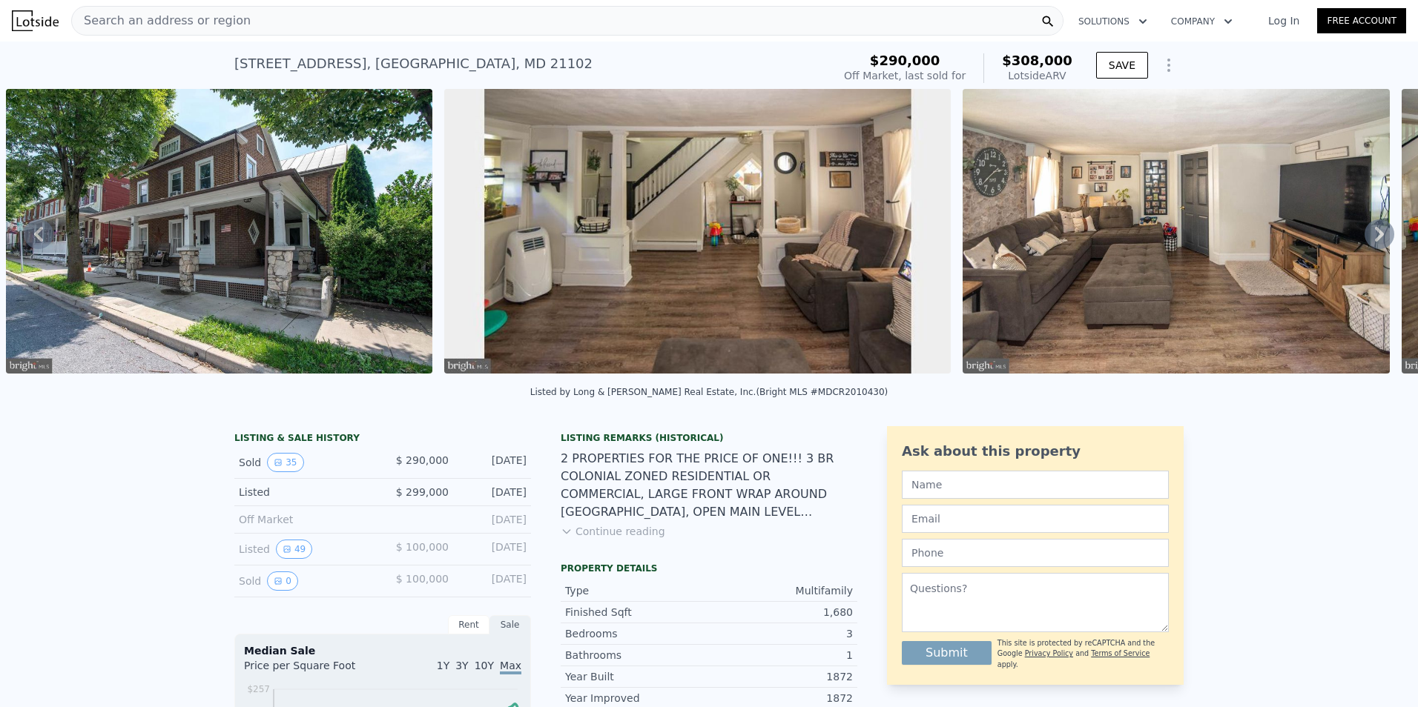
click at [1368, 239] on icon at bounding box center [1379, 234] width 30 height 30
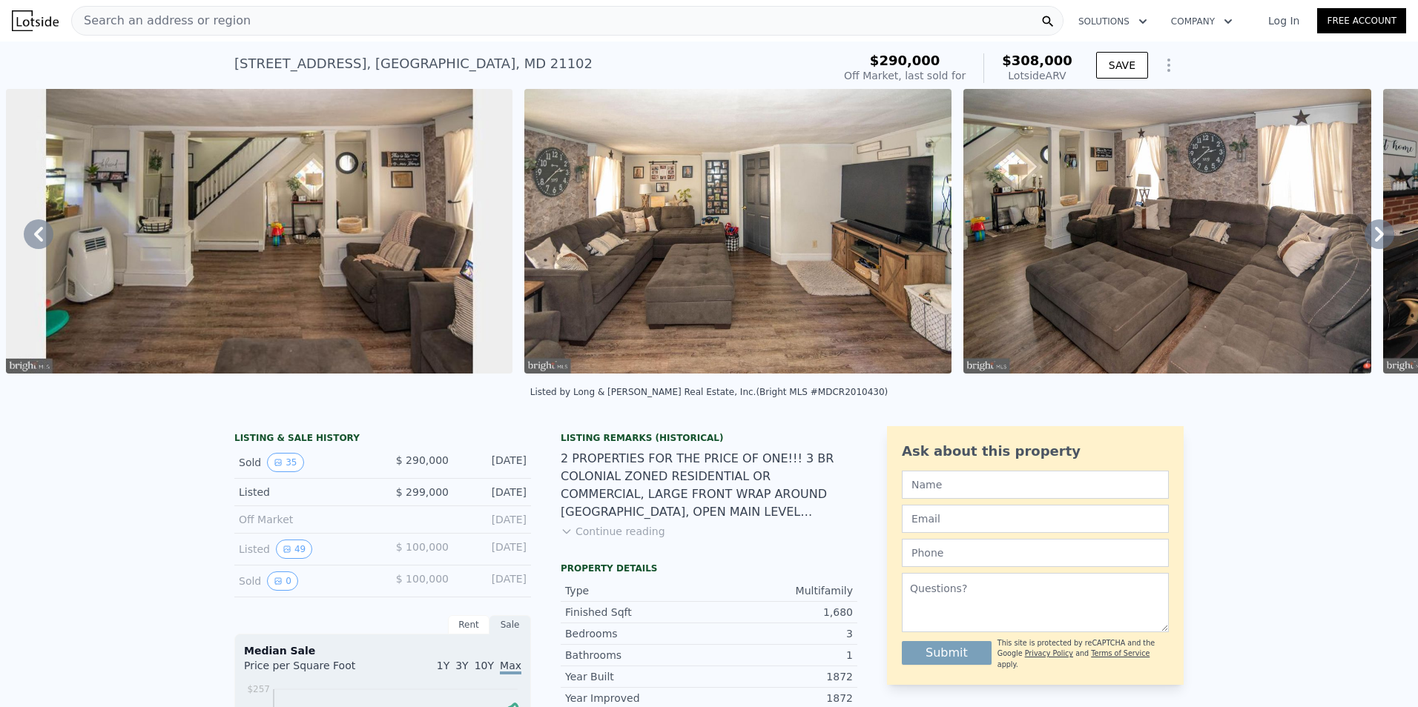
click at [1368, 239] on icon at bounding box center [1379, 234] width 30 height 30
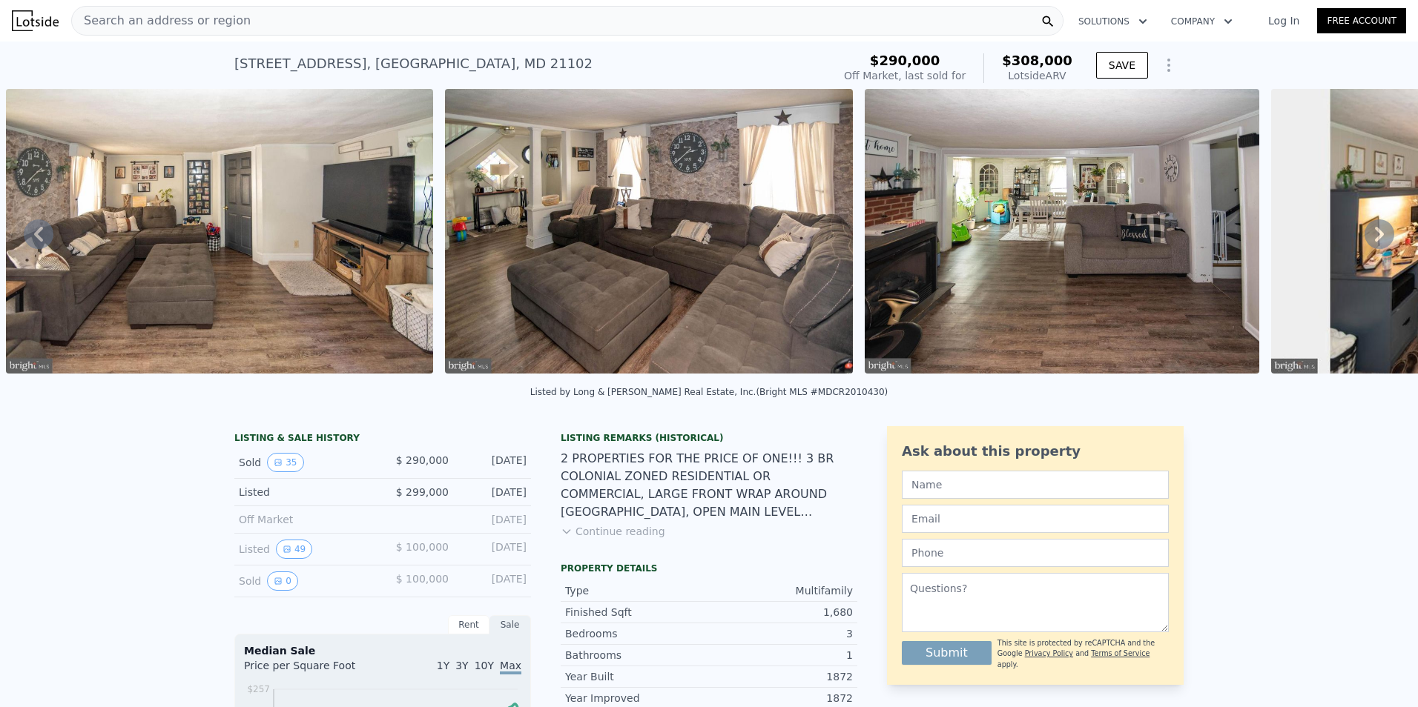
click at [1375, 234] on icon at bounding box center [1379, 234] width 9 height 15
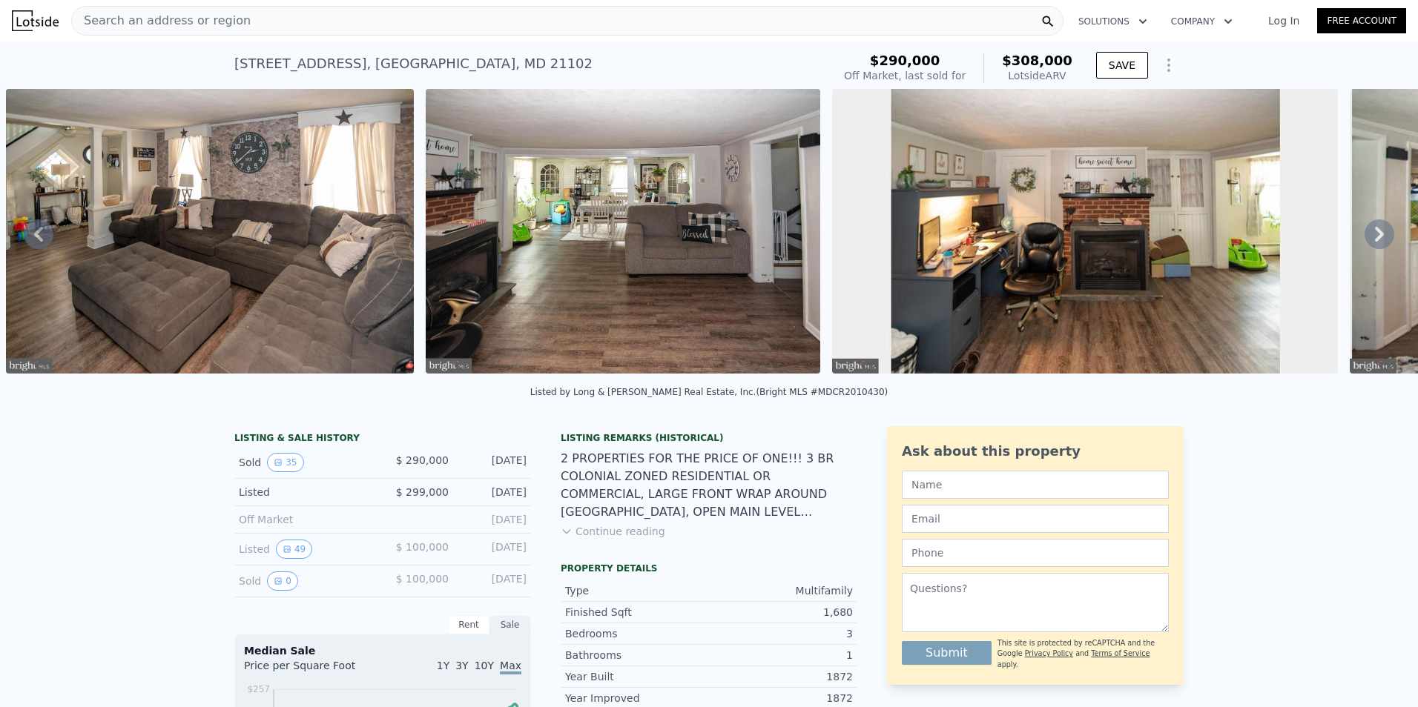
click at [1369, 231] on icon at bounding box center [1379, 234] width 30 height 30
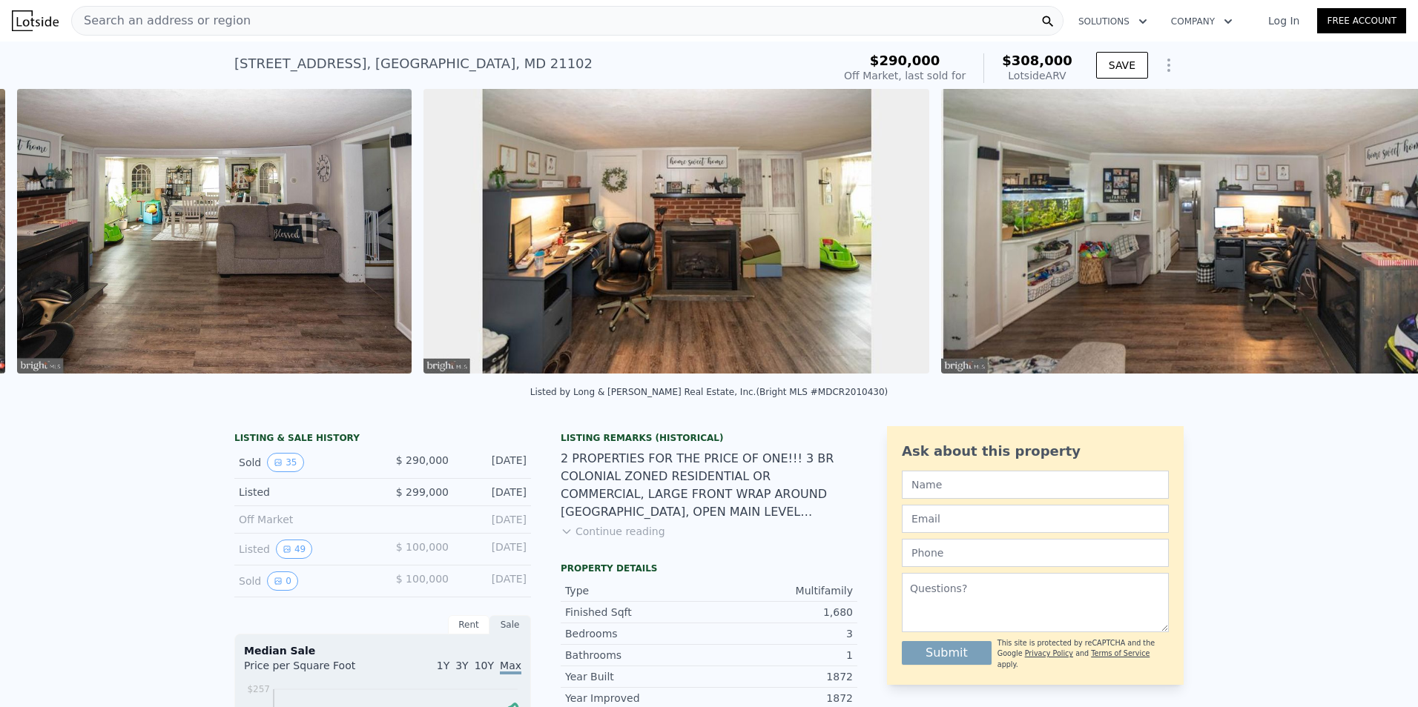
scroll to position [0, 2930]
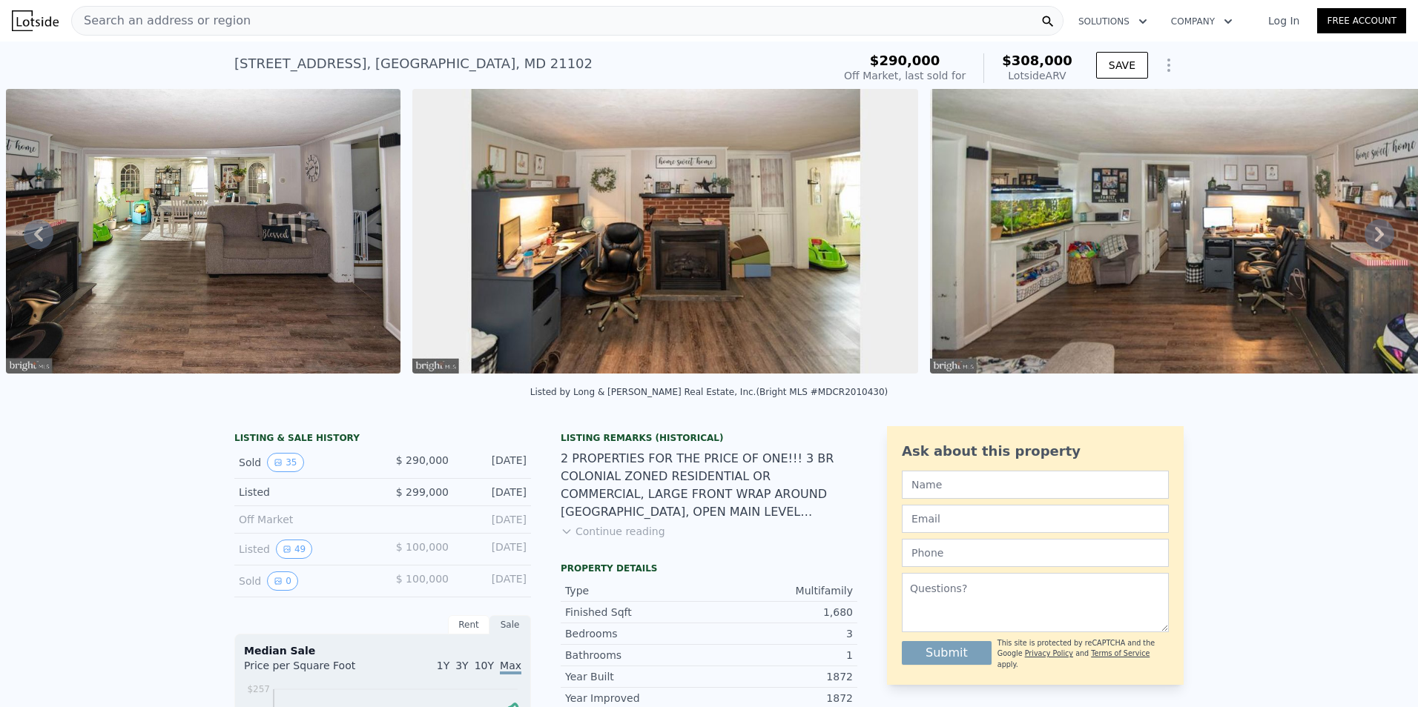
click at [1367, 231] on icon at bounding box center [1379, 234] width 30 height 30
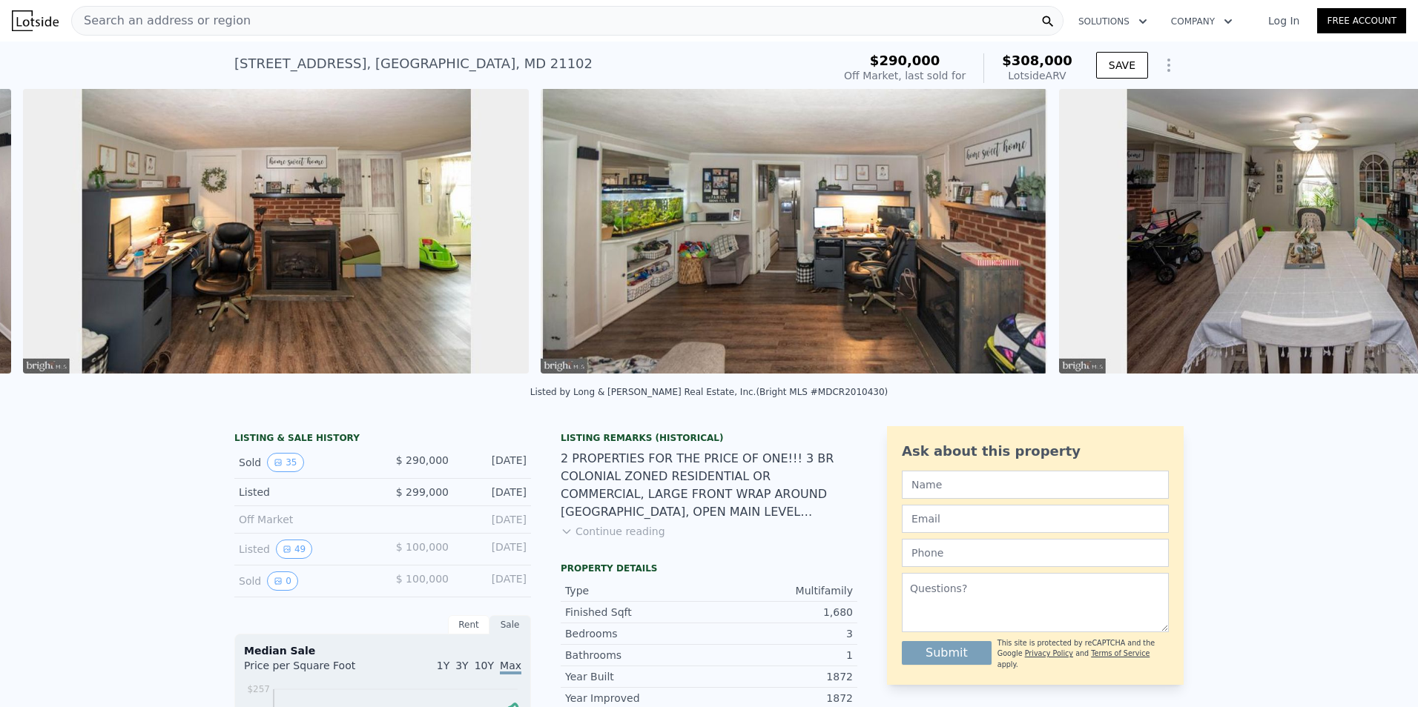
scroll to position [0, 3336]
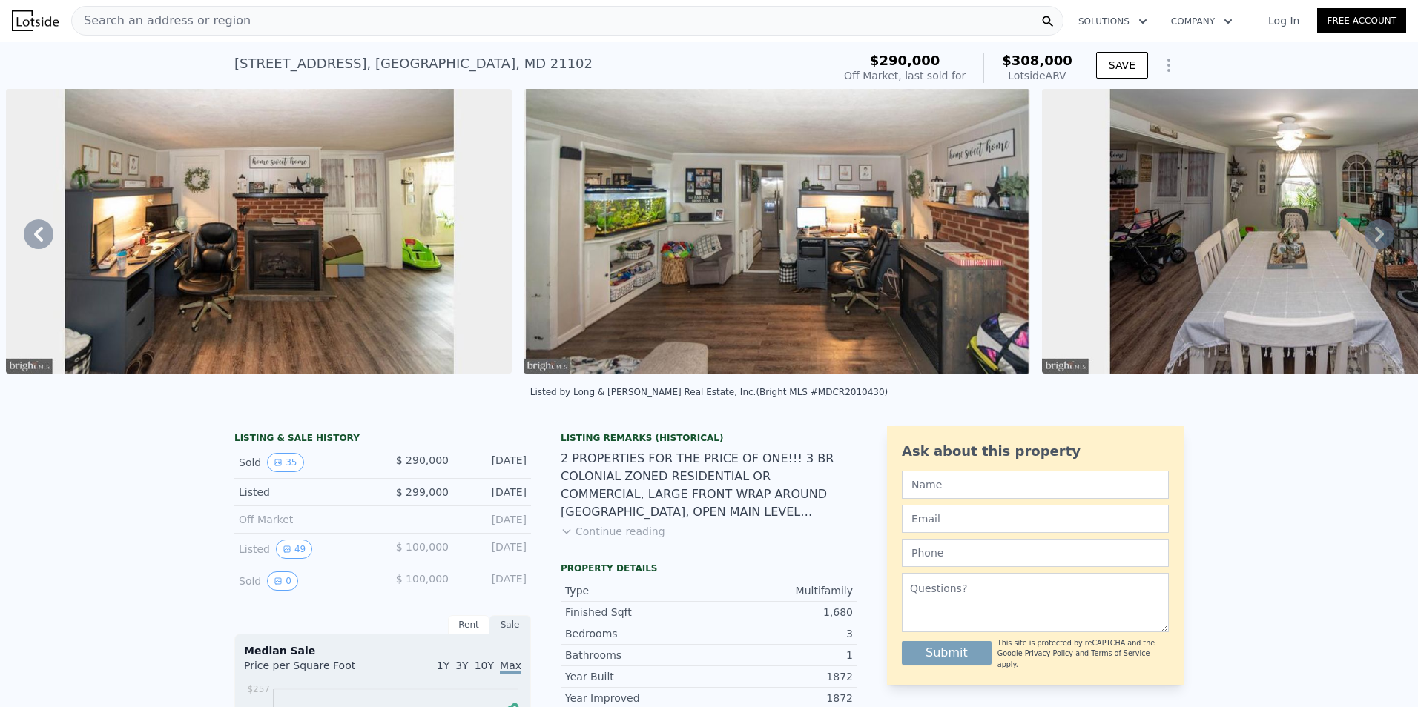
click at [1367, 231] on icon at bounding box center [1379, 234] width 30 height 30
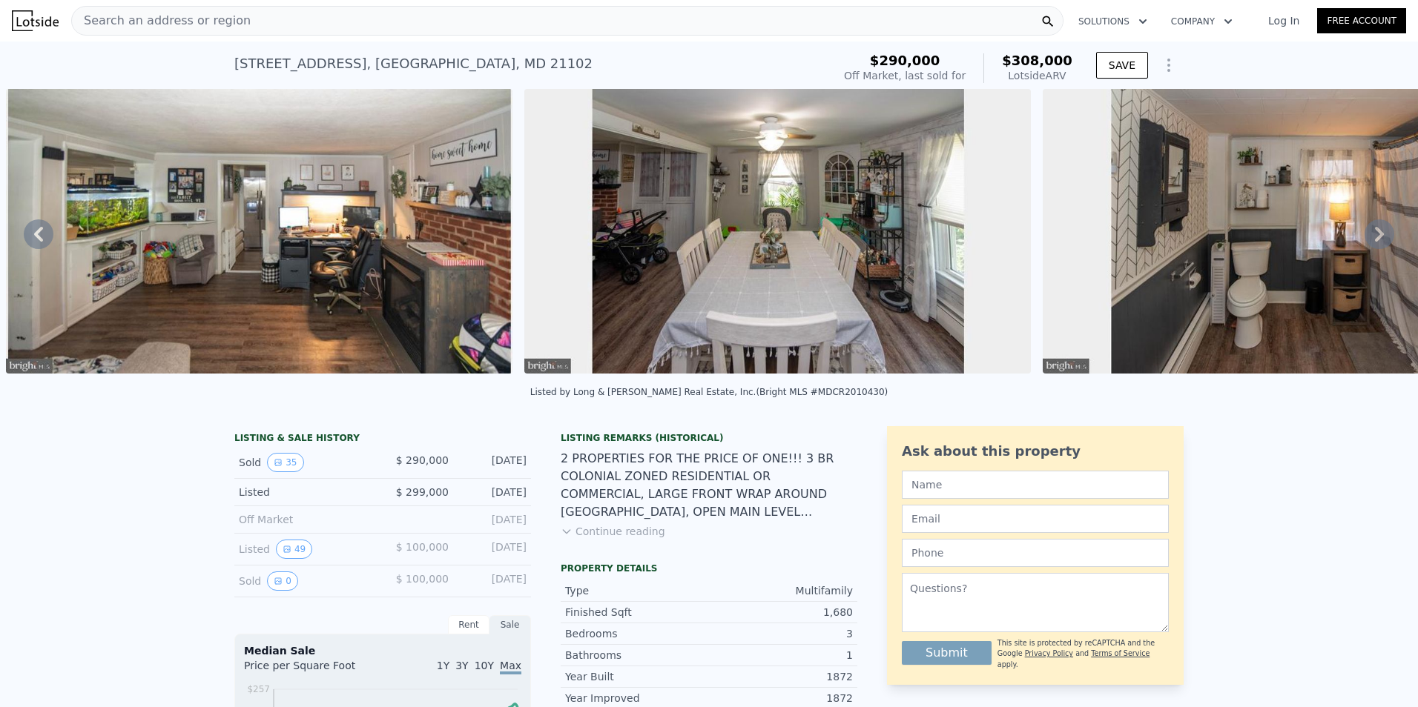
click at [1367, 231] on icon at bounding box center [1379, 234] width 30 height 30
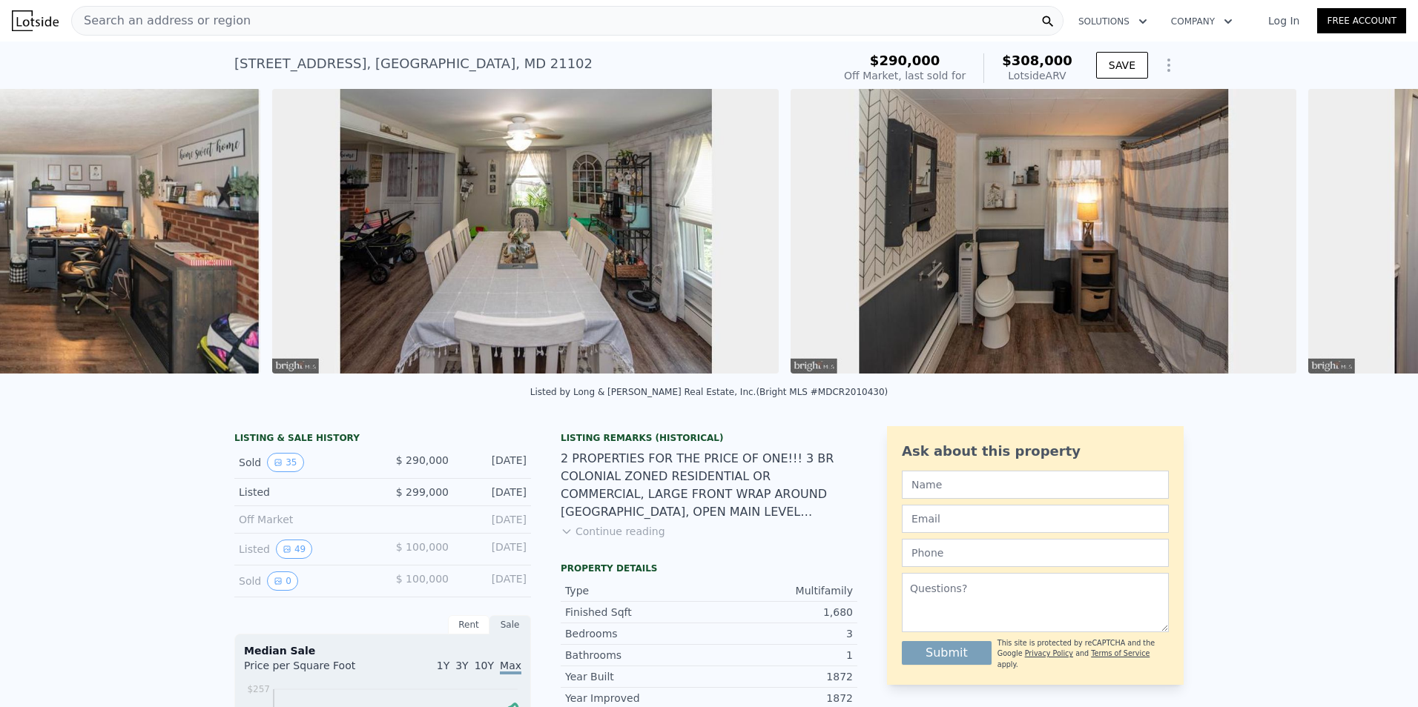
scroll to position [0, 4372]
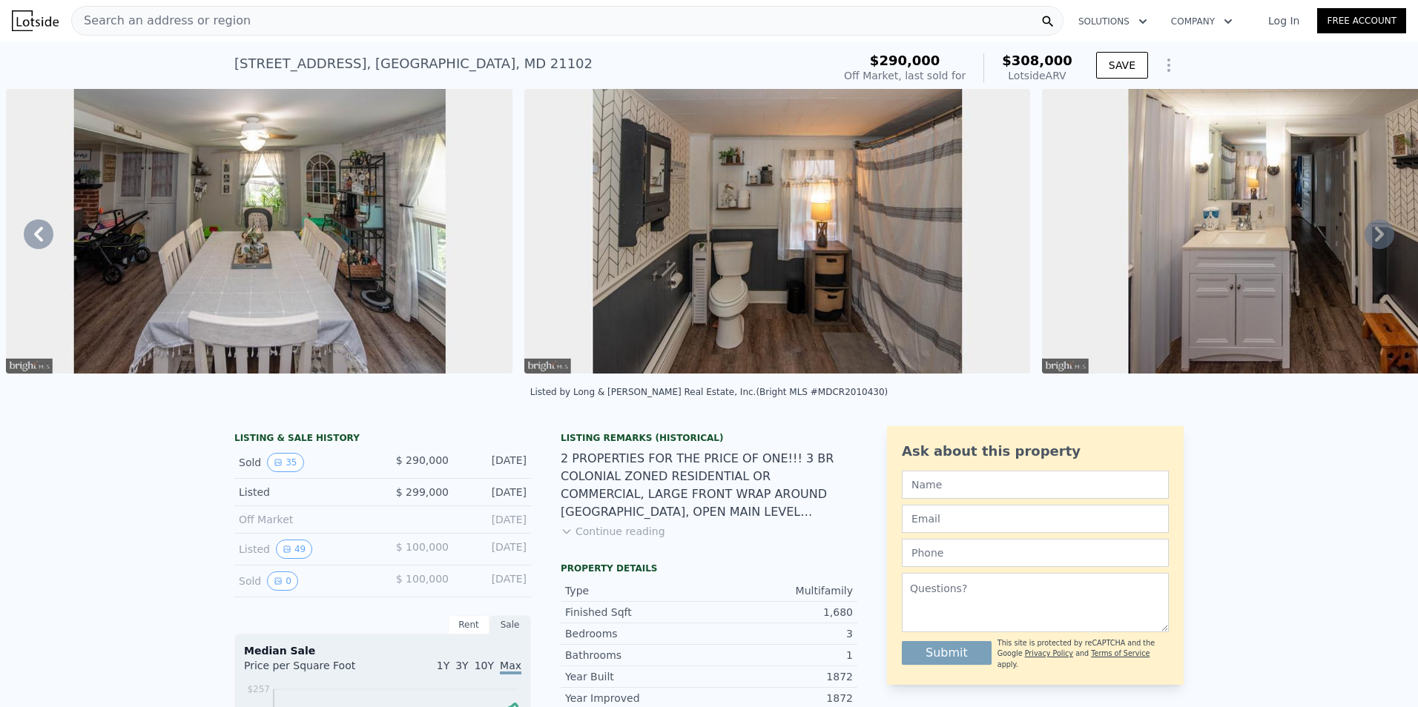
click at [1364, 224] on img at bounding box center [1295, 231] width 506 height 285
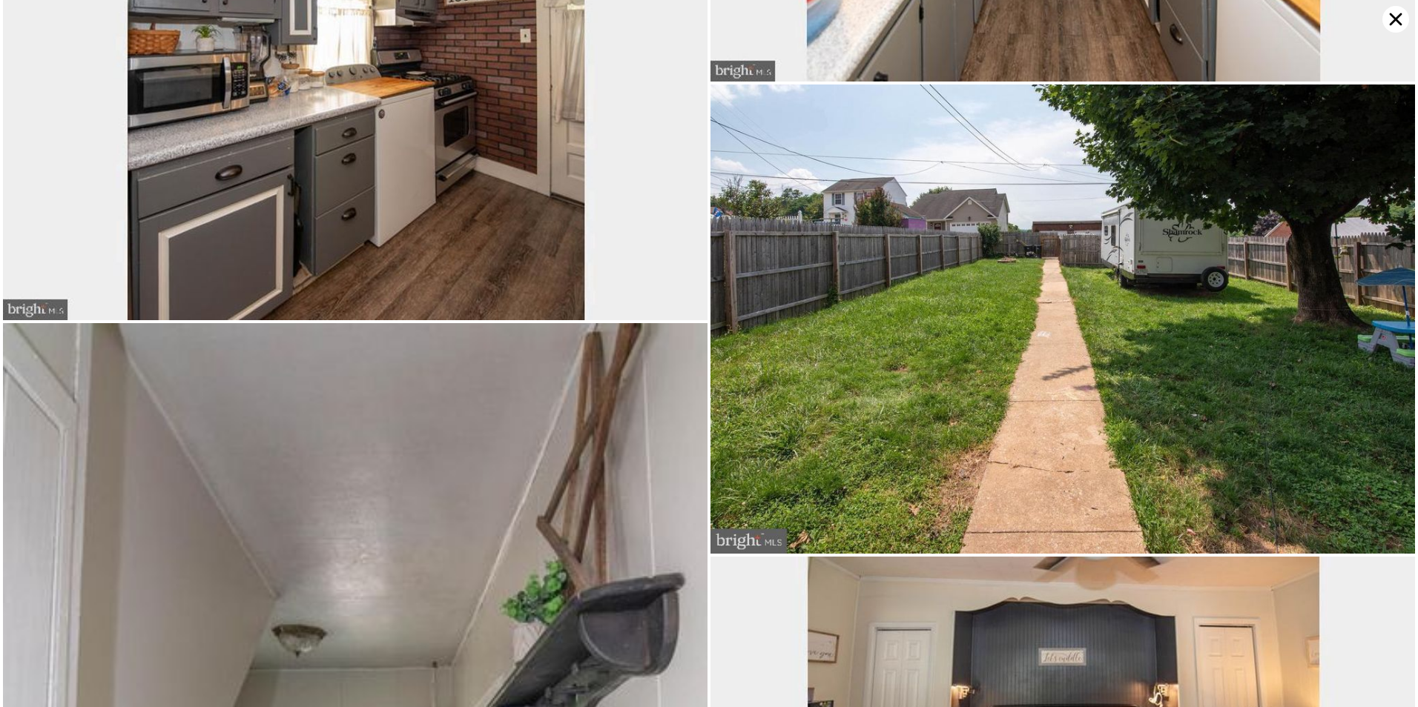
scroll to position [2944, 0]
